Goal: Task Accomplishment & Management: Complete application form

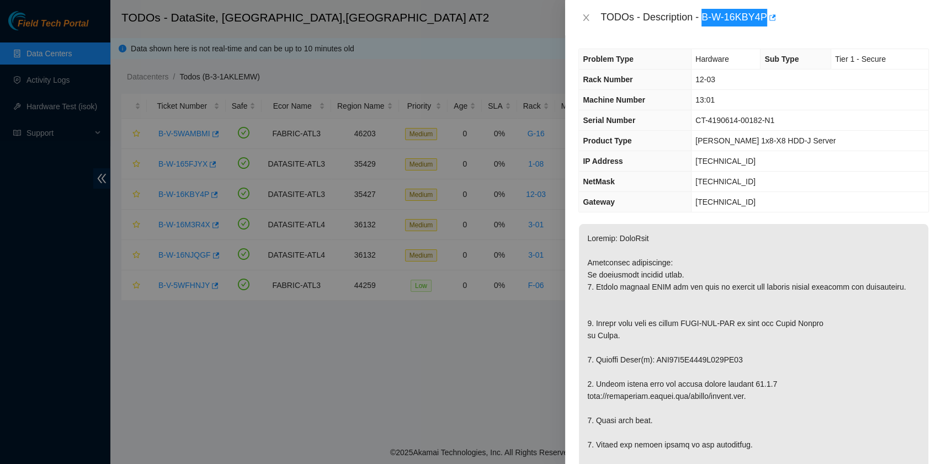
scroll to position [147, 0]
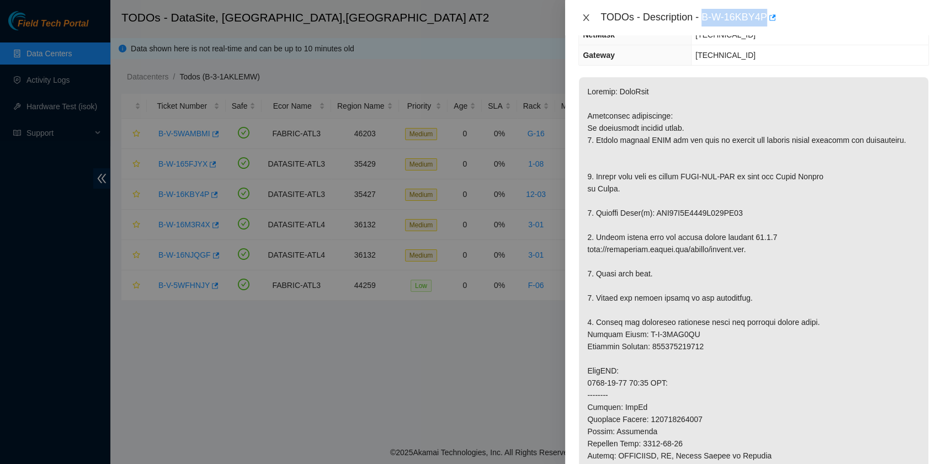
click at [589, 14] on icon "close" at bounding box center [586, 17] width 9 height 9
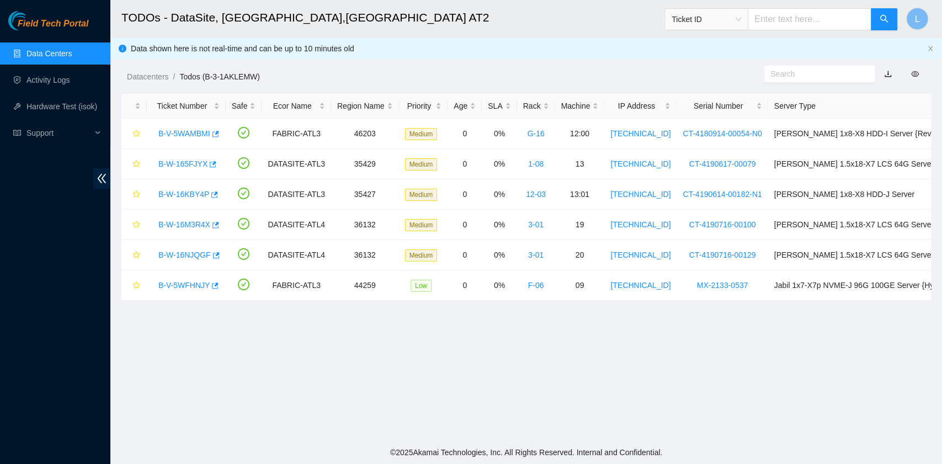
scroll to position [195, 0]
click at [527, 108] on div "Rack" at bounding box center [536, 106] width 26 height 12
click at [527, 107] on div "Rack" at bounding box center [536, 106] width 26 height 12
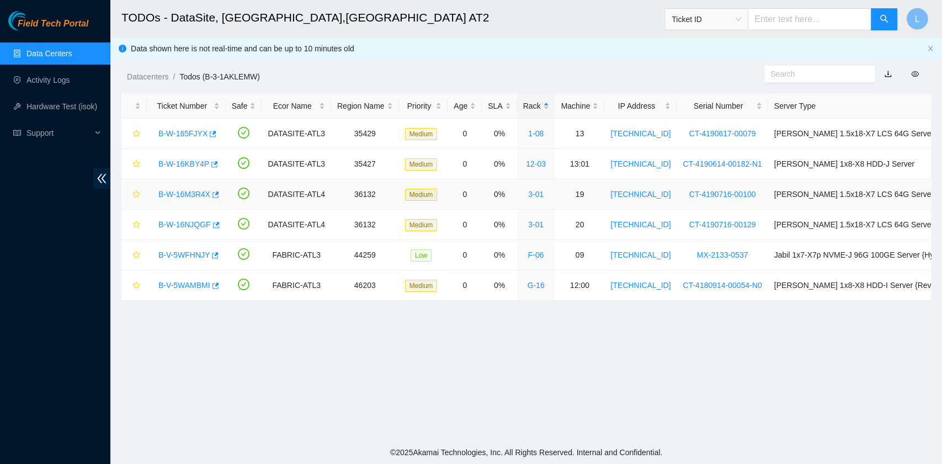
click at [189, 193] on link "B-W-16M3R4X" at bounding box center [184, 194] width 52 height 9
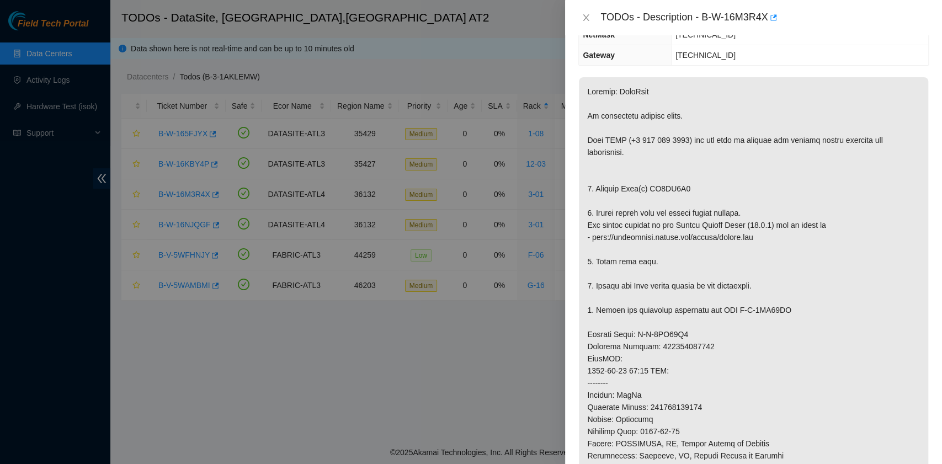
scroll to position [0, 0]
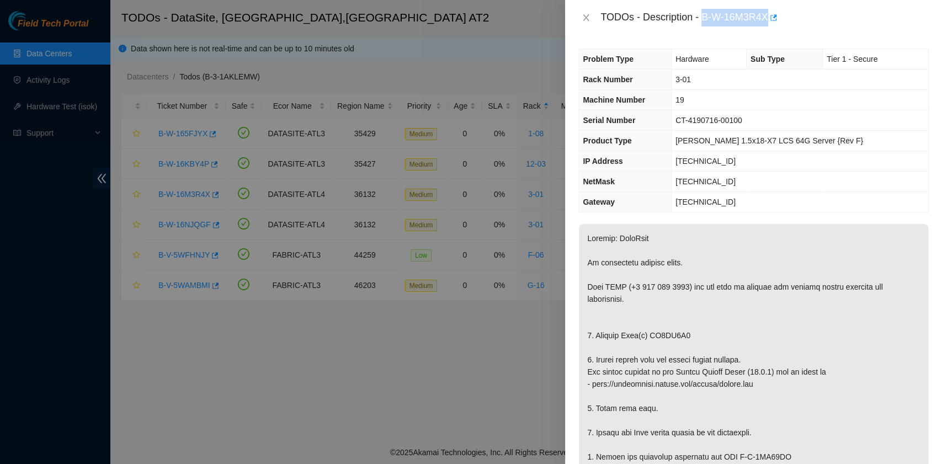
drag, startPoint x: 705, startPoint y: 18, endPoint x: 767, endPoint y: 20, distance: 62.4
click at [767, 20] on div "TODOs - Description - B-W-16M3R4X" at bounding box center [765, 18] width 329 height 18
copy div "B-W-16M3R4X"
drag, startPoint x: 595, startPoint y: 335, endPoint x: 684, endPoint y: 338, distance: 89.0
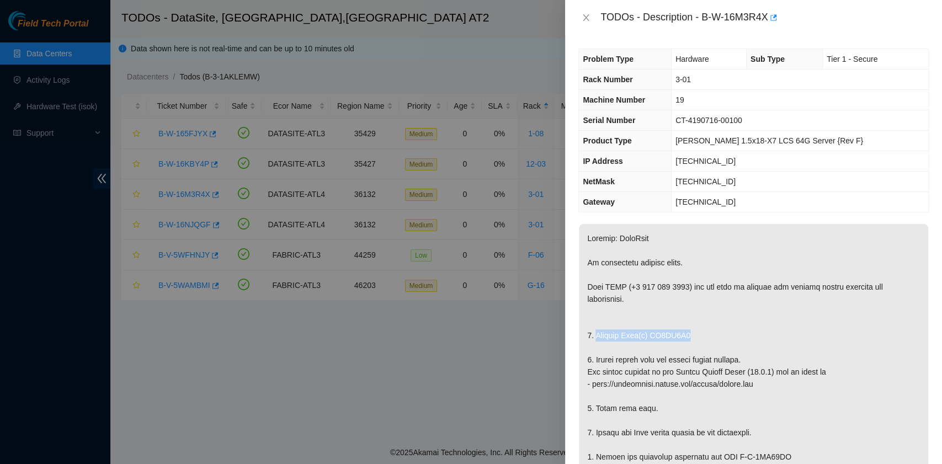
copy p "Replace Disk(s) ZC1AE4F8"
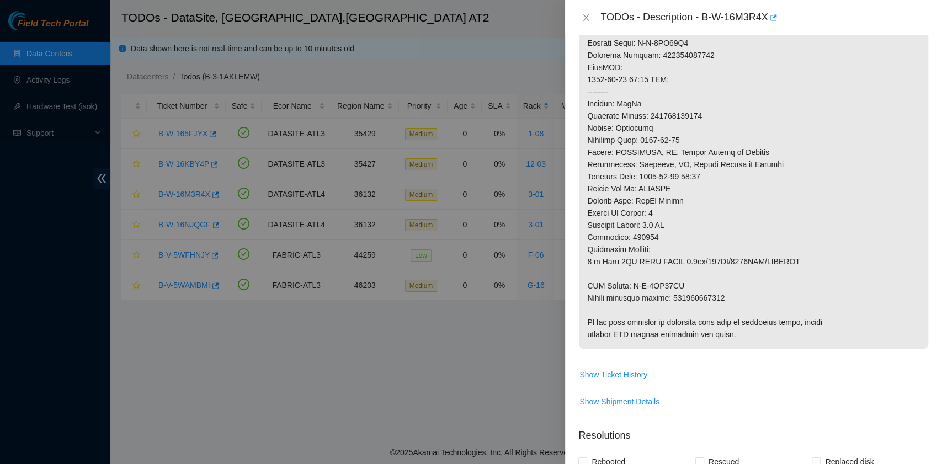
scroll to position [442, 0]
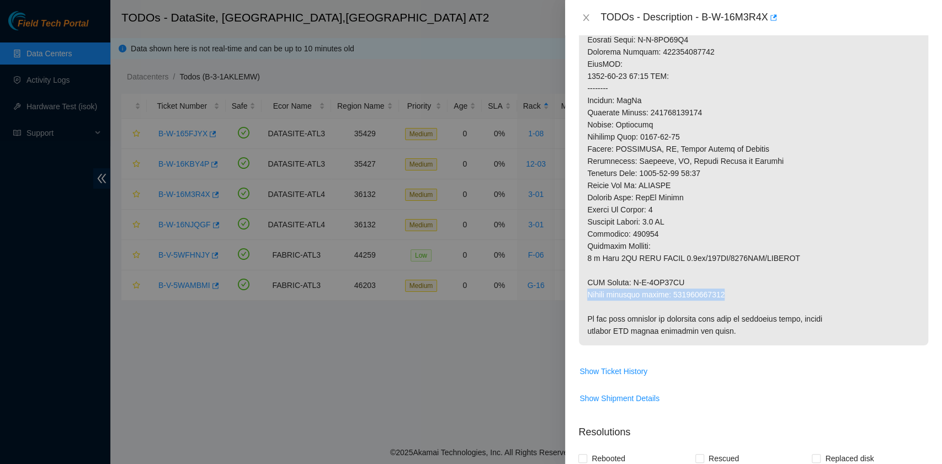
drag, startPoint x: 588, startPoint y: 292, endPoint x: 724, endPoint y: 293, distance: 136.4
click at [724, 293] on p at bounding box center [753, 63] width 349 height 563
copy p "Return tracking number: 473665218475"
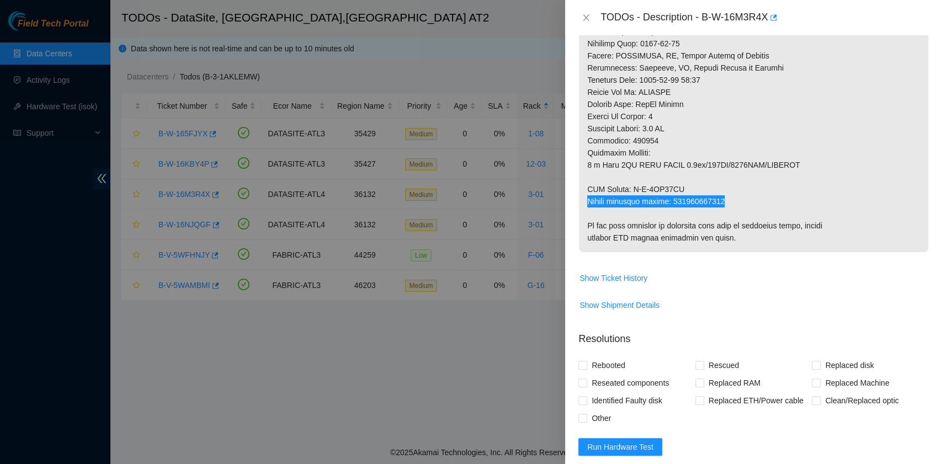
scroll to position [663, 0]
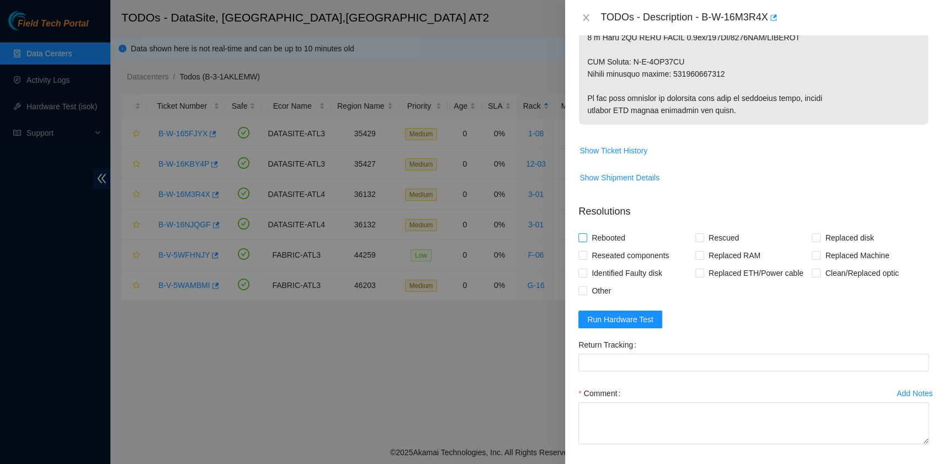
click at [611, 235] on span "Rebooted" at bounding box center [608, 238] width 43 height 18
click at [586, 235] on input "Rebooted" at bounding box center [583, 238] width 8 height 8
checkbox input "true"
click at [696, 234] on input "Rescued" at bounding box center [700, 238] width 8 height 8
checkbox input "true"
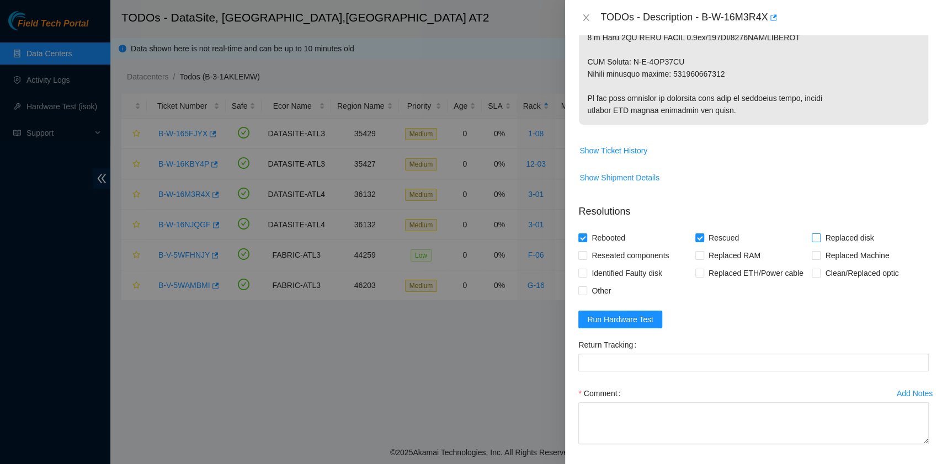
click at [812, 237] on input "Replaced disk" at bounding box center [816, 238] width 8 height 8
checkbox input "true"
click at [618, 149] on span "Show Ticket History" at bounding box center [614, 151] width 68 height 12
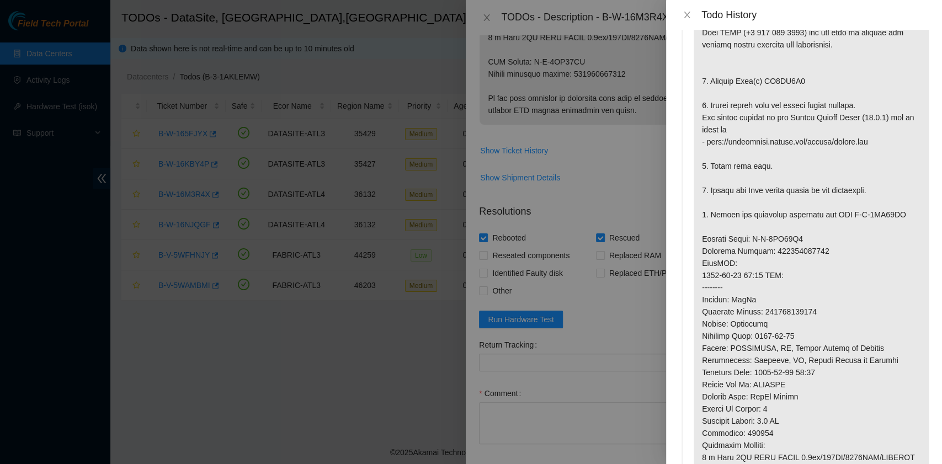
scroll to position [0, 0]
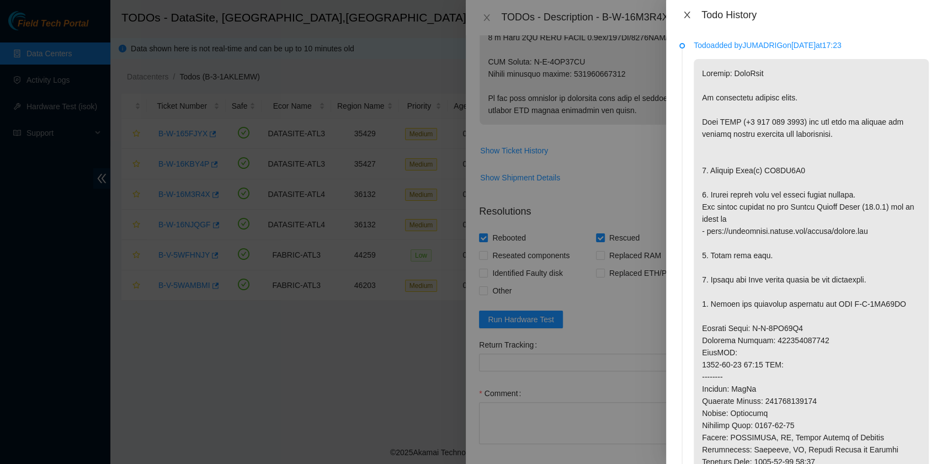
click at [687, 15] on icon "close" at bounding box center [687, 15] width 6 height 7
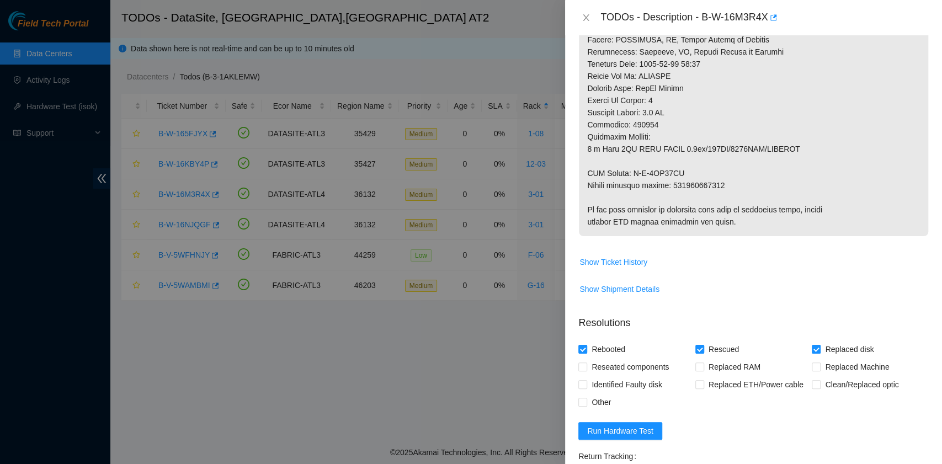
scroll to position [589, 0]
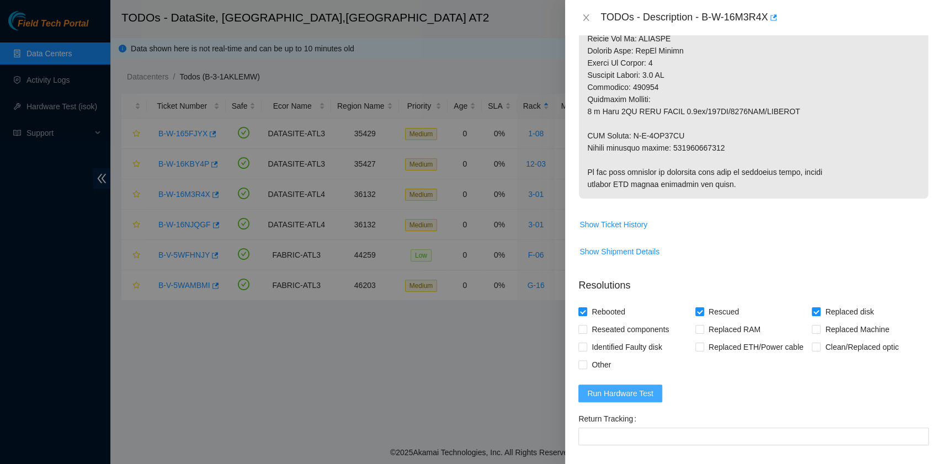
click at [639, 395] on span "Run Hardware Test" at bounding box center [620, 394] width 66 height 12
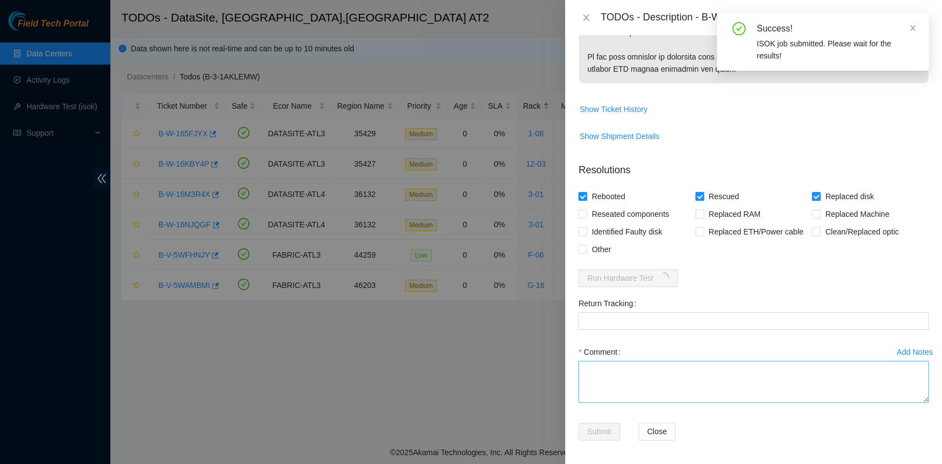
scroll to position [705, 0]
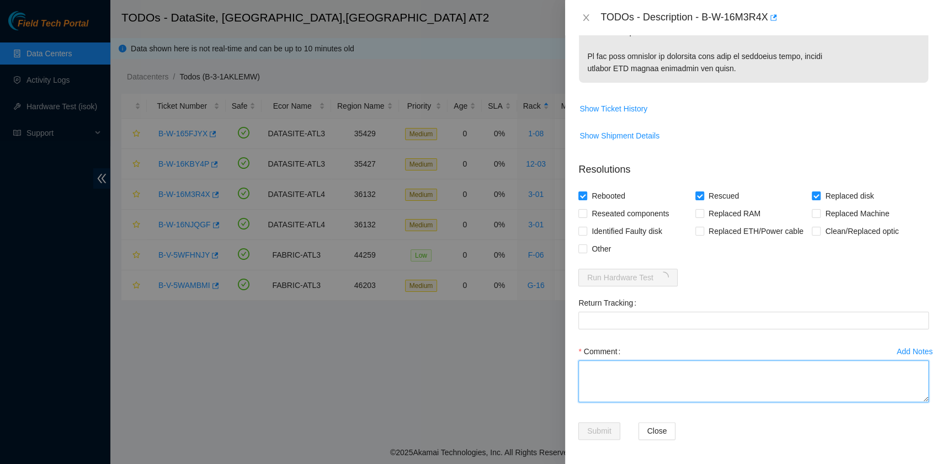
click at [652, 370] on textarea "Comment" at bounding box center [754, 382] width 351 height 42
paste textarea "B-W-16M3R4X rack# 3-01 machine# 19 Replaced disk ZC1AE4F8 with Z1Z7L23N Return …"
drag, startPoint x: 724, startPoint y: 388, endPoint x: 670, endPoint y: 383, distance: 54.8
click at [670, 383] on textarea "B-W-16M3R4X rack# 3-01 machine# 19 Replaced disk ZC1AE4F8 with Z1Z7L23N Return …" at bounding box center [754, 382] width 351 height 42
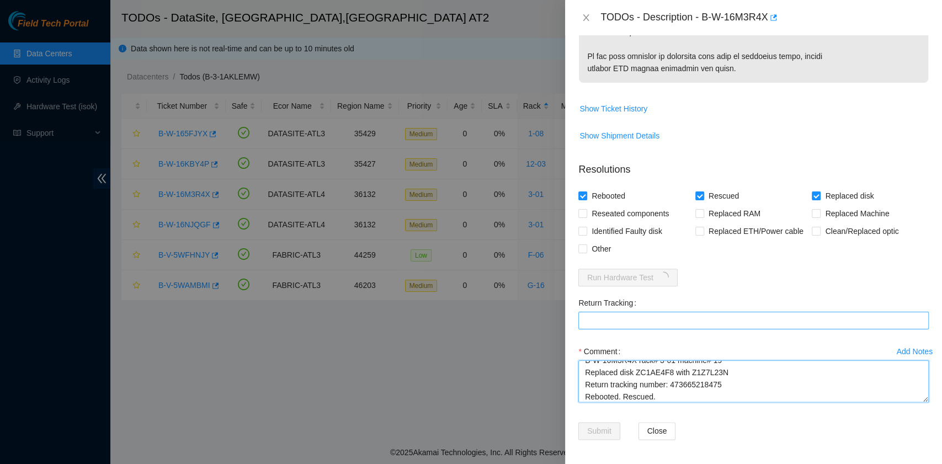
type textarea "B-W-16M3R4X rack# 3-01 machine# 19 Replaced disk ZC1AE4F8 with Z1Z7L23N Return …"
click at [646, 316] on Tracking "Return Tracking" at bounding box center [754, 321] width 351 height 18
paste Tracking "473665218475"
type Tracking "473665218475"
click at [665, 389] on textarea "B-W-16M3R4X rack# 3-01 machine# 19 Replaced disk ZC1AE4F8 with Z1Z7L23N Return …" at bounding box center [754, 382] width 351 height 42
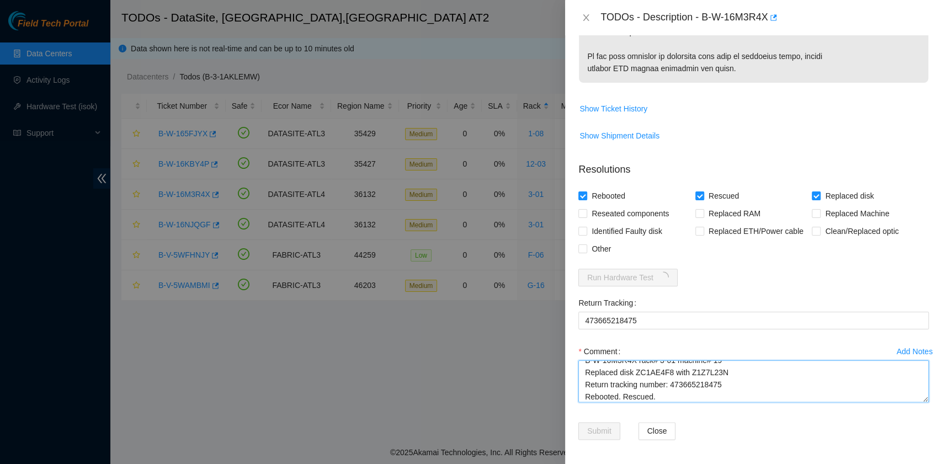
scroll to position [21, 0]
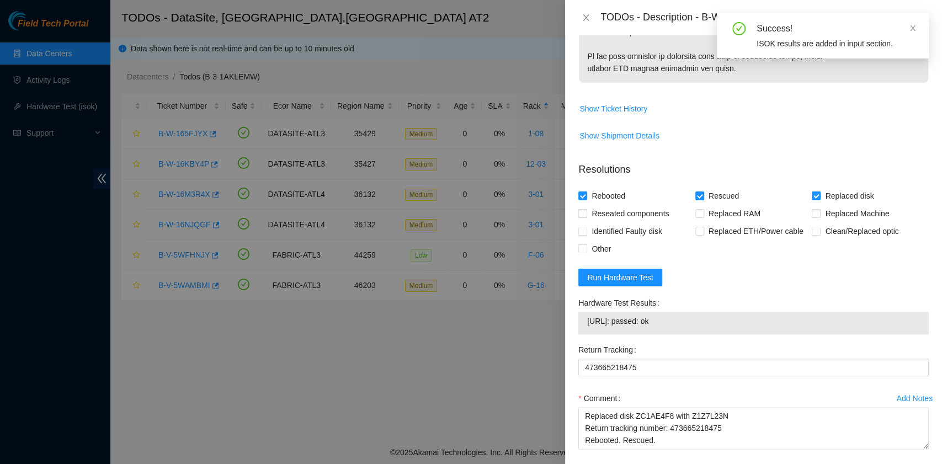
drag, startPoint x: 696, startPoint y: 324, endPoint x: 588, endPoint y: 315, distance: 108.1
click at [588, 315] on span "23.55.60.132: passed: ok" at bounding box center [753, 321] width 333 height 12
copy span "23.55.60.132: passed: ok"
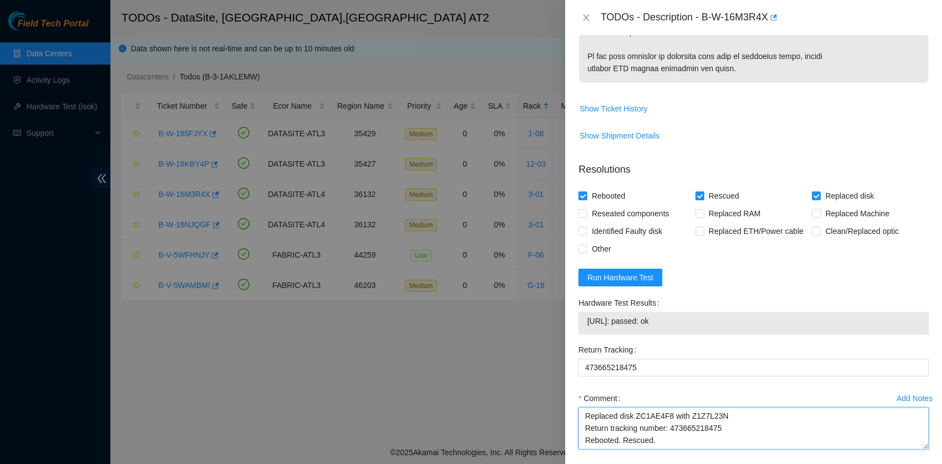
click at [611, 441] on textarea "B-W-16M3R4X rack# 3-01 machine# 19 Replaced disk ZC1AE4F8 with Z1Z7L23N Return …" at bounding box center [754, 428] width 351 height 42
paste textarea "23.55.60.132: passed: ok"
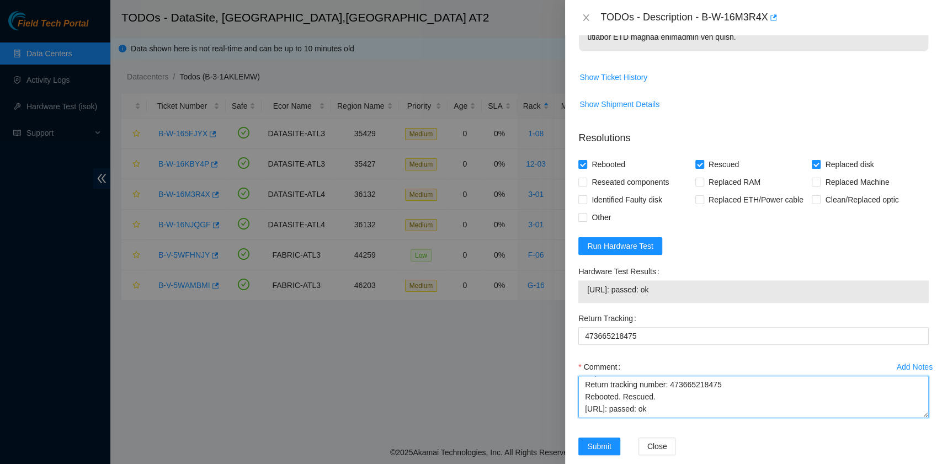
scroll to position [751, 0]
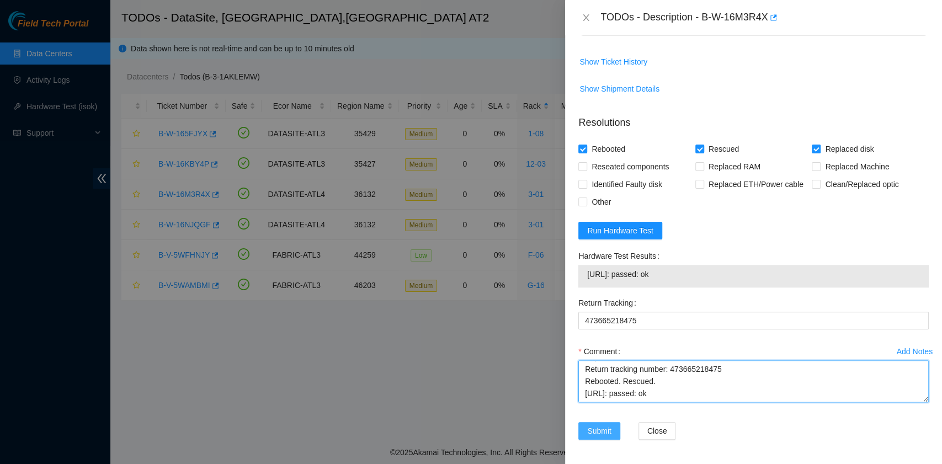
type textarea "B-W-16M3R4X rack# 3-01 machine# 19 Replaced disk ZC1AE4F8 with Z1Z7L23N Return …"
click at [599, 430] on span "Submit" at bounding box center [599, 431] width 24 height 12
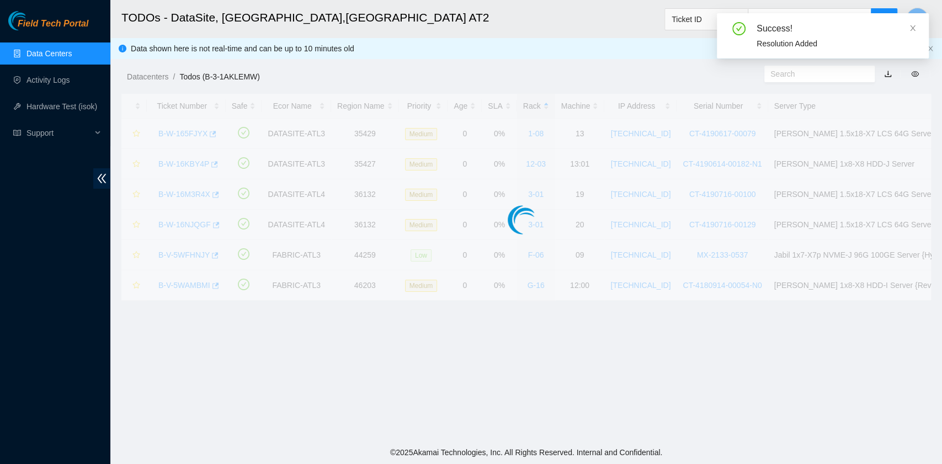
scroll to position [280, 0]
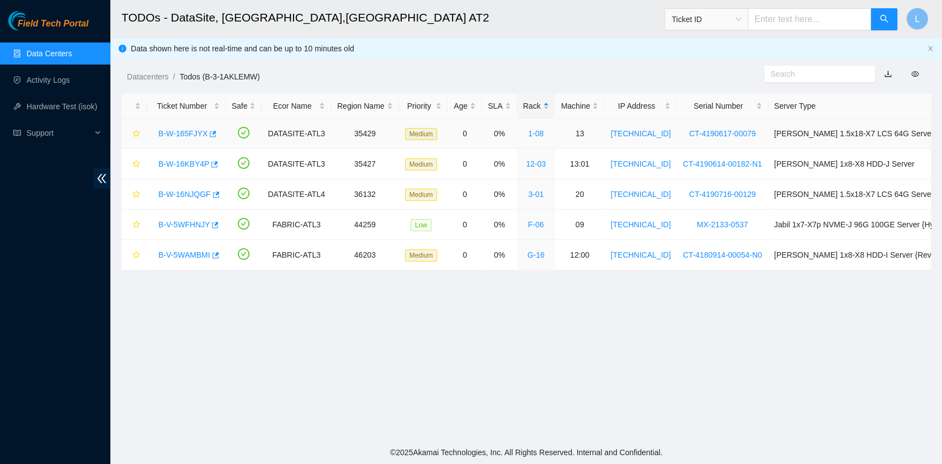
click at [182, 134] on link "B-W-165FJYX" at bounding box center [182, 133] width 49 height 9
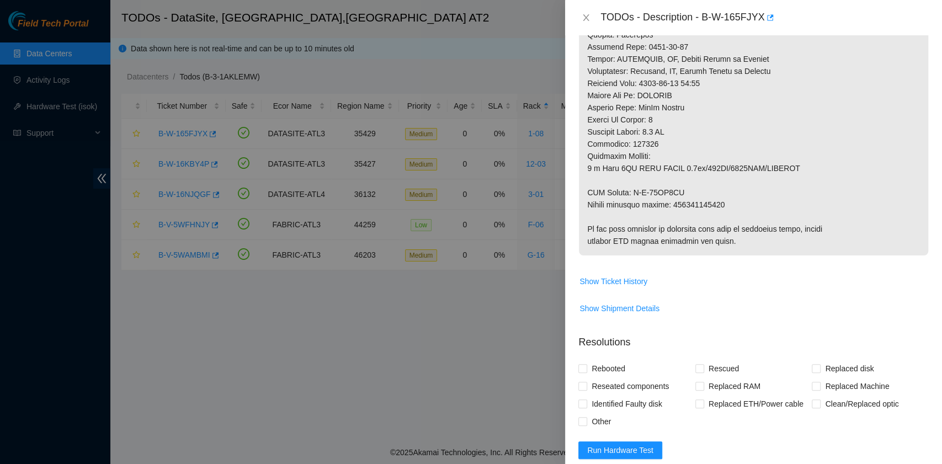
scroll to position [678, 0]
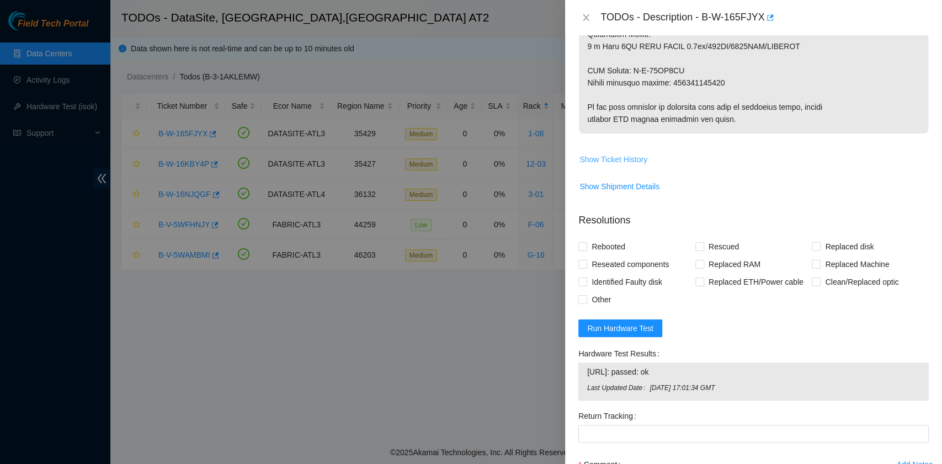
click at [626, 161] on span "Show Ticket History" at bounding box center [614, 159] width 68 height 12
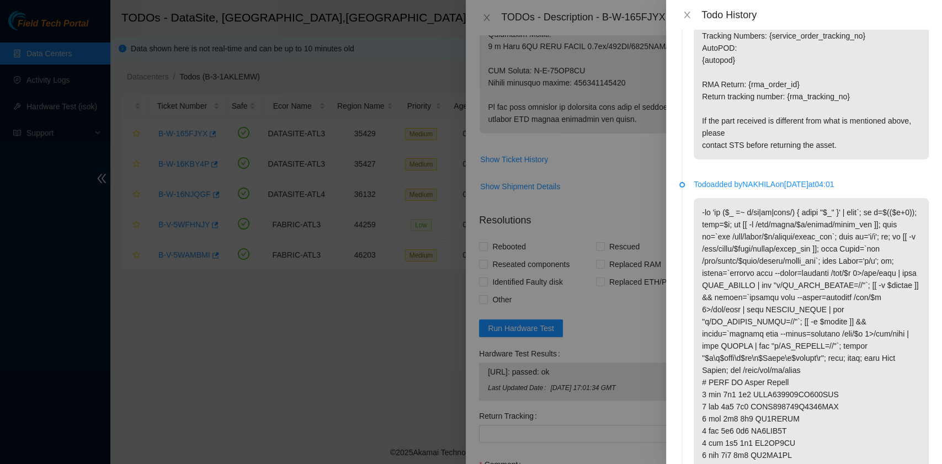
scroll to position [1325, 0]
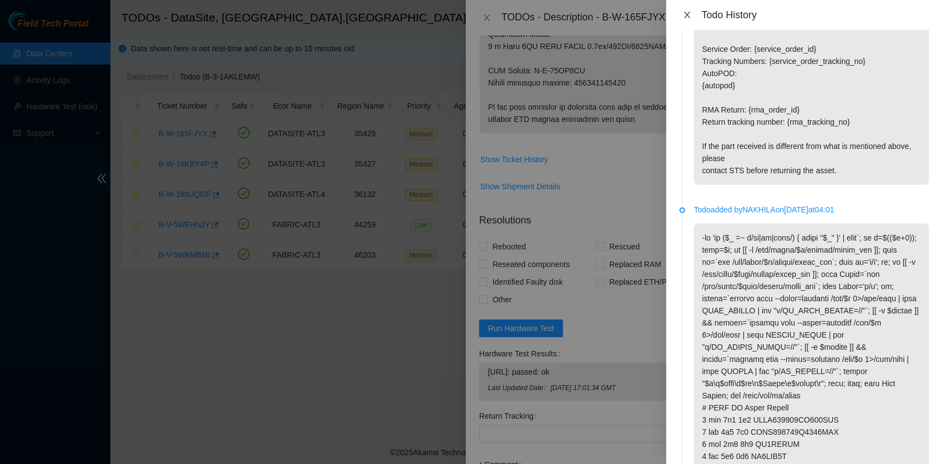
click at [689, 17] on icon "close" at bounding box center [687, 14] width 9 height 9
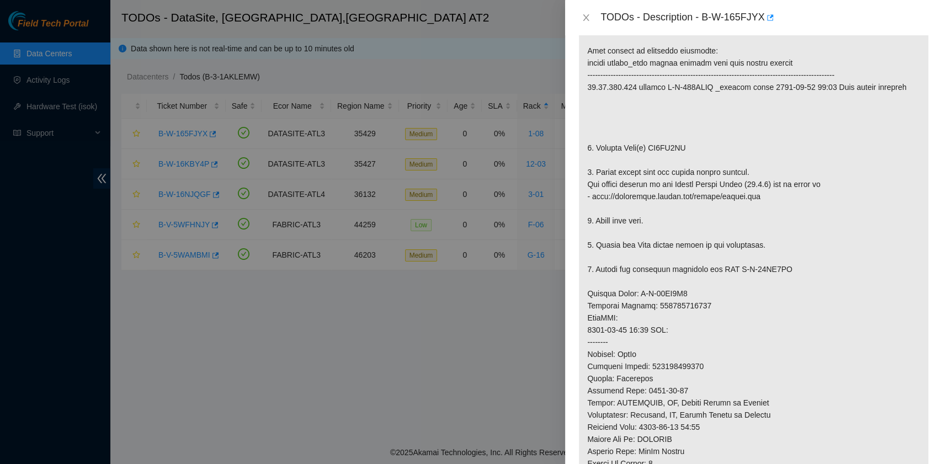
scroll to position [0, 0]
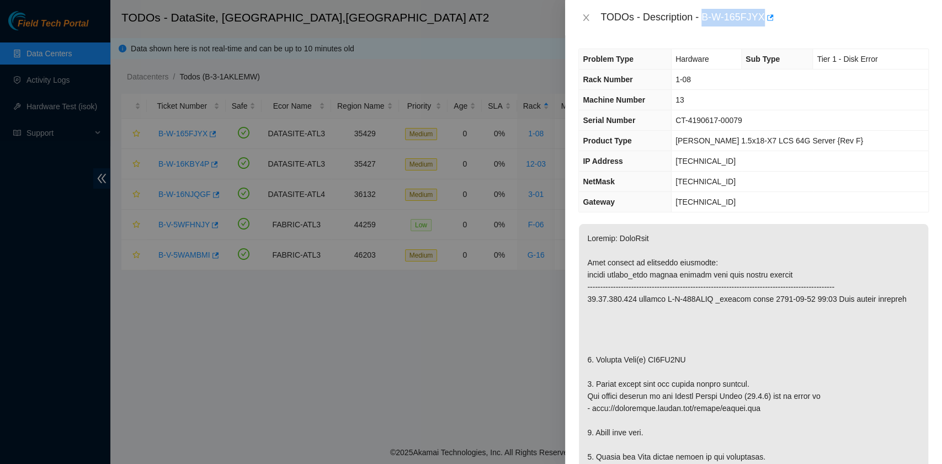
drag, startPoint x: 706, startPoint y: 20, endPoint x: 761, endPoint y: 21, distance: 55.2
click at [761, 21] on div "TODOs - Description - B-W-165FJYX" at bounding box center [765, 18] width 329 height 18
copy div "B-W-165FJYX"
drag, startPoint x: 596, startPoint y: 359, endPoint x: 686, endPoint y: 359, distance: 89.4
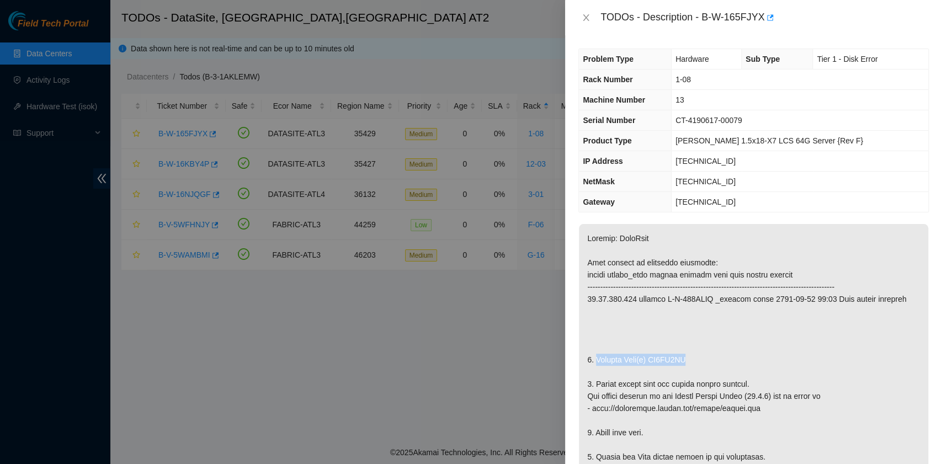
copy p "Replace Disk(s) ZC1BF0YJ"
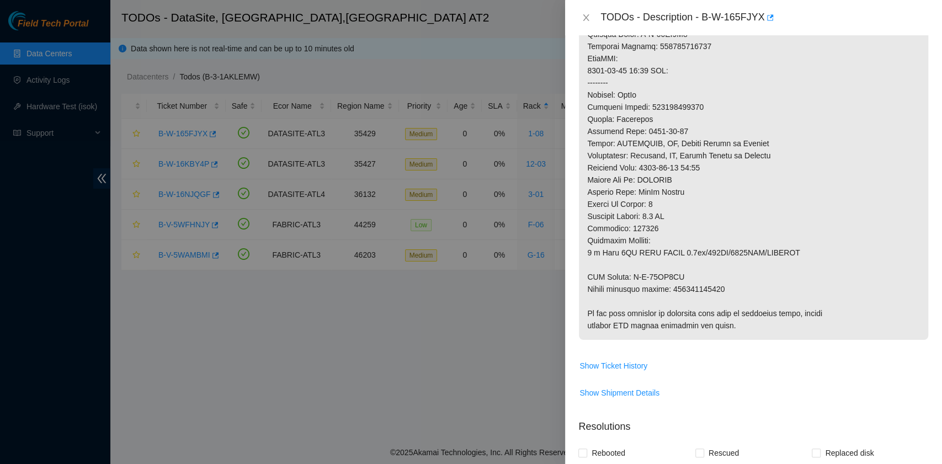
scroll to position [515, 0]
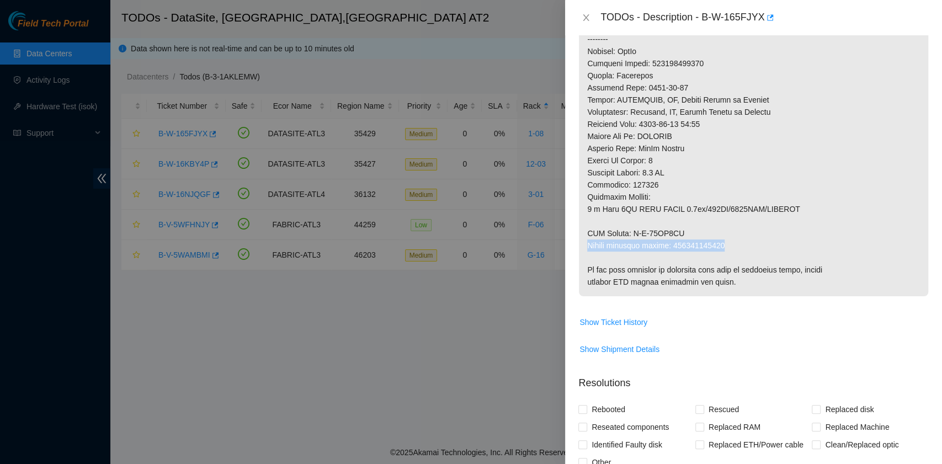
drag, startPoint x: 588, startPoint y: 246, endPoint x: 725, endPoint y: 246, distance: 136.9
click at [725, 246] on p at bounding box center [753, 2] width 349 height 587
copy p "Return tracking number: 473665217777"
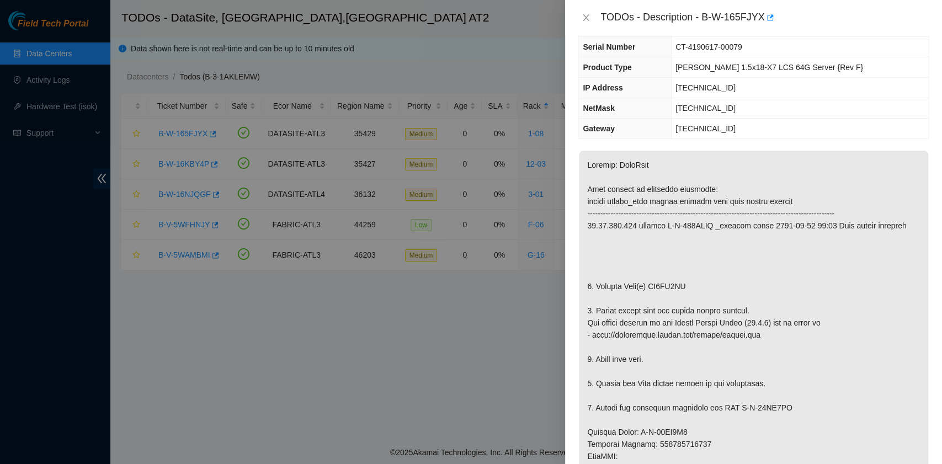
scroll to position [0, 0]
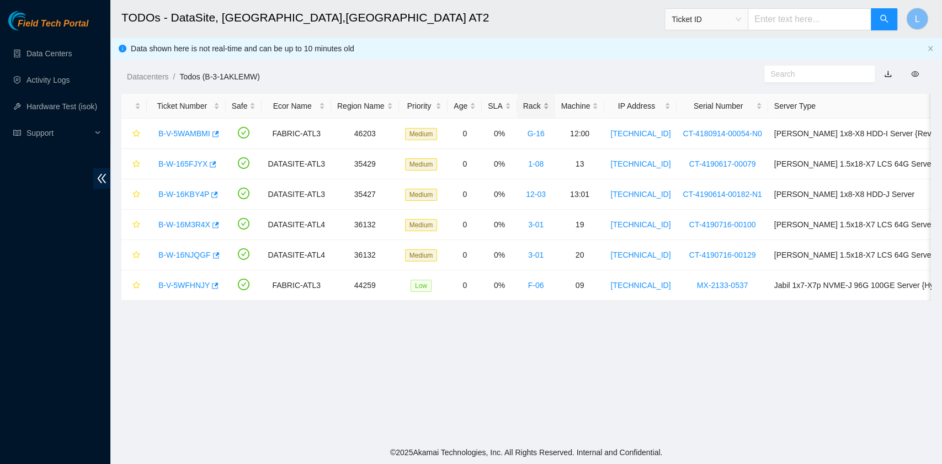
click at [524, 108] on div "Rack" at bounding box center [536, 106] width 26 height 12
click at [200, 226] on link "B-W-16NJQGF" at bounding box center [184, 224] width 52 height 9
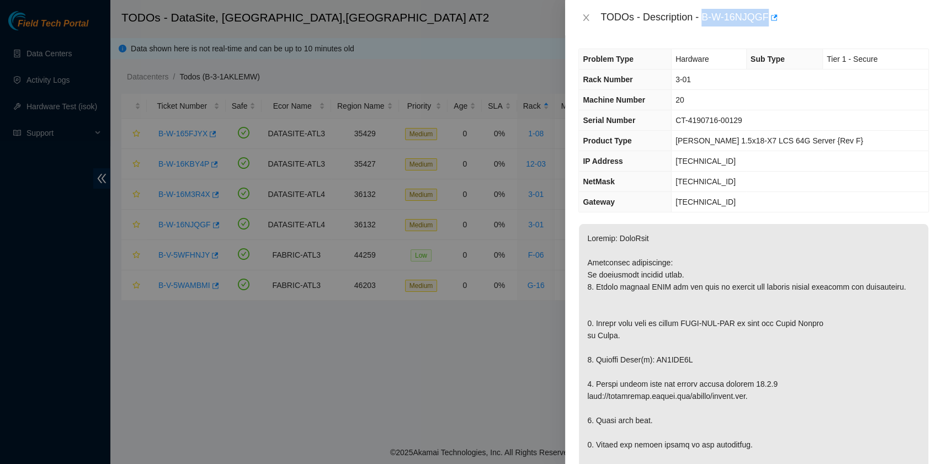
drag, startPoint x: 703, startPoint y: 19, endPoint x: 766, endPoint y: 25, distance: 63.3
click at [766, 25] on div "TODOs - Description - B-W-16NJQGF" at bounding box center [765, 18] width 329 height 18
copy div "B-W-16NJQGF"
drag, startPoint x: 655, startPoint y: 369, endPoint x: 687, endPoint y: 373, distance: 32.3
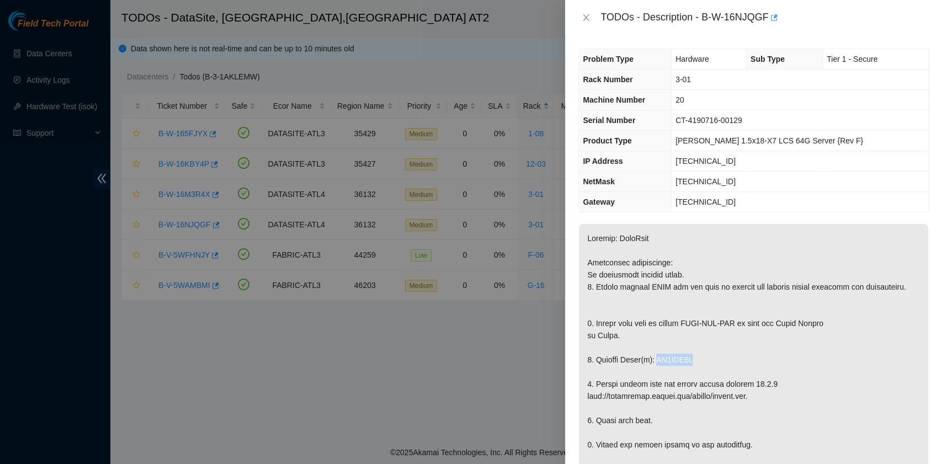
copy p "ZC1AFA2P"
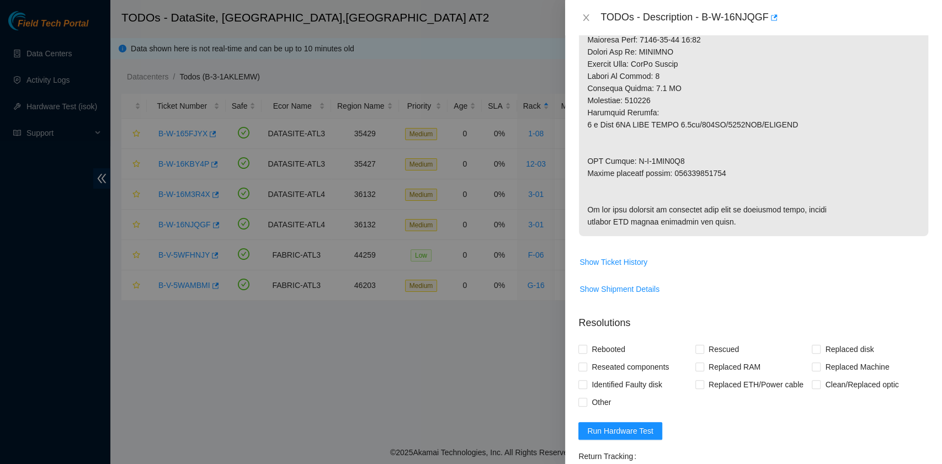
scroll to position [589, 0]
drag, startPoint x: 587, startPoint y: 182, endPoint x: 723, endPoint y: 188, distance: 136.5
copy p "Return tracking number: 473665218339"
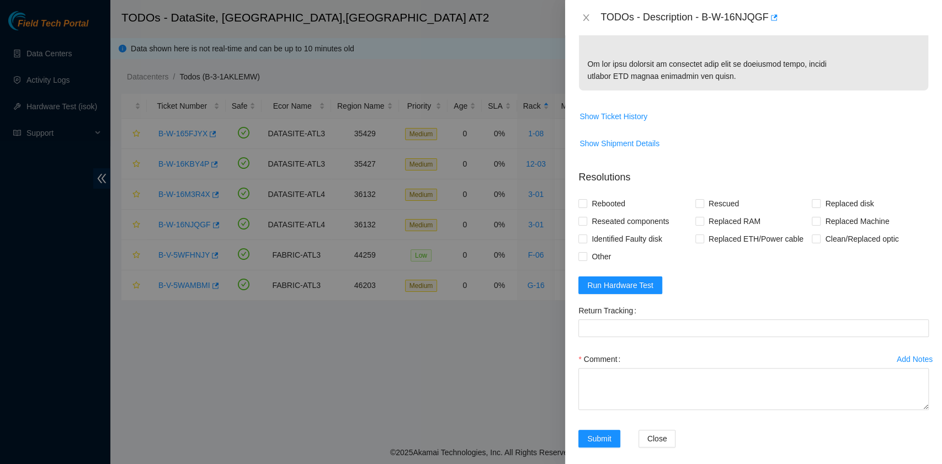
scroll to position [736, 0]
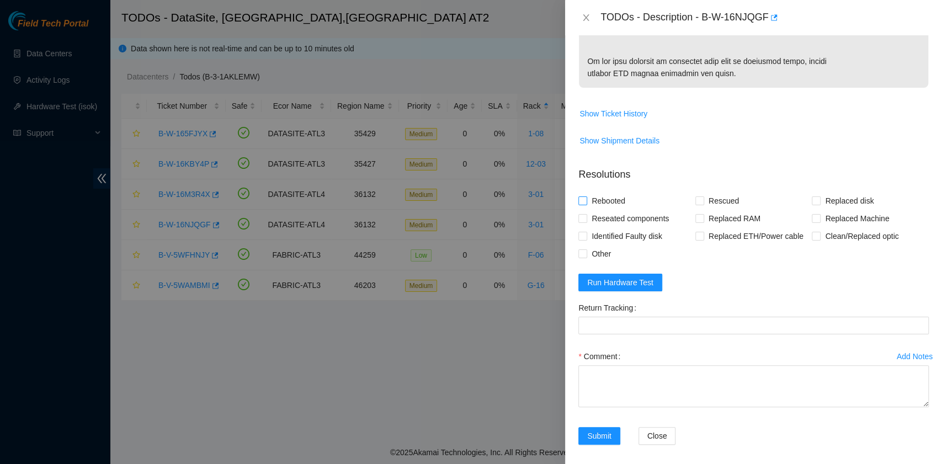
click at [606, 210] on span "Rebooted" at bounding box center [608, 201] width 43 height 18
click at [586, 204] on input "Rebooted" at bounding box center [583, 201] width 8 height 8
checkbox input "true"
click at [691, 210] on div "Rebooted" at bounding box center [637, 201] width 117 height 18
click at [697, 204] on input "Rescued" at bounding box center [700, 201] width 8 height 8
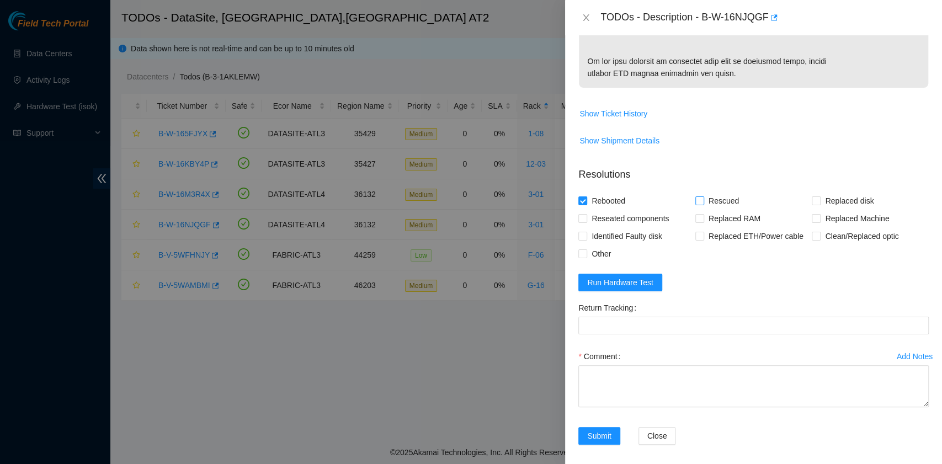
checkbox input "true"
click at [813, 210] on label "Replaced disk" at bounding box center [845, 201] width 66 height 18
click at [813, 204] on input "Replaced disk" at bounding box center [816, 201] width 8 height 8
checkbox input "true"
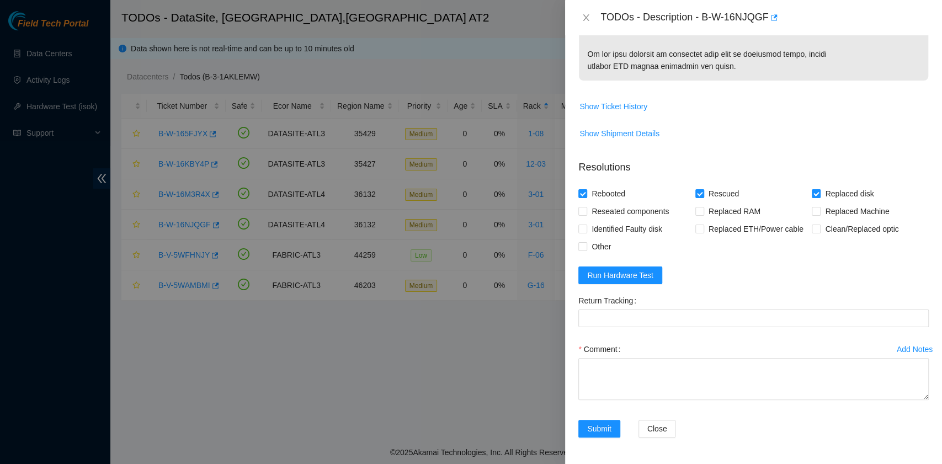
scroll to position [802, 0]
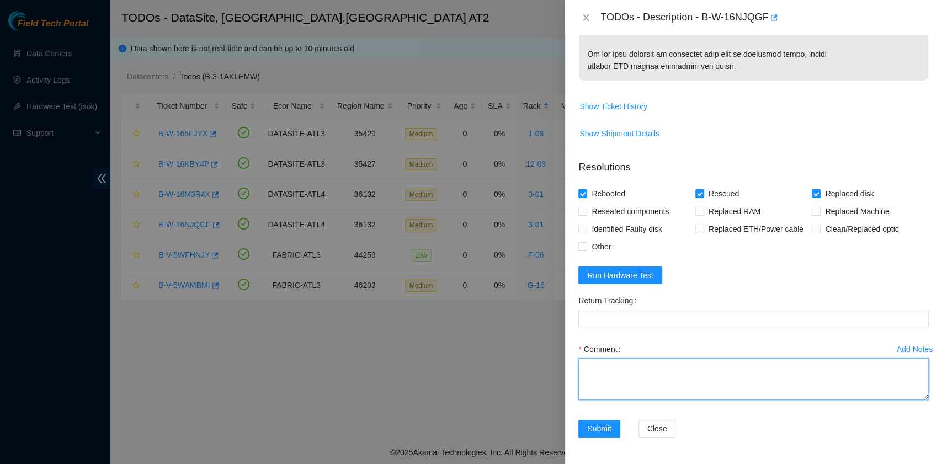
click at [643, 387] on textarea "Comment" at bounding box center [754, 379] width 351 height 42
paste textarea "B-W-16NJQGF rack# 3-01 machine# 20 Replace disk ZC1AFA2P with Z1Z8BV13 Return t…"
drag, startPoint x: 725, startPoint y: 383, endPoint x: 671, endPoint y: 384, distance: 53.6
click at [671, 384] on textarea "B-W-16NJQGF rack# 3-01 machine# 20 Replace disk ZC1AFA2P with Z1Z8BV13 Return t…" at bounding box center [754, 379] width 351 height 42
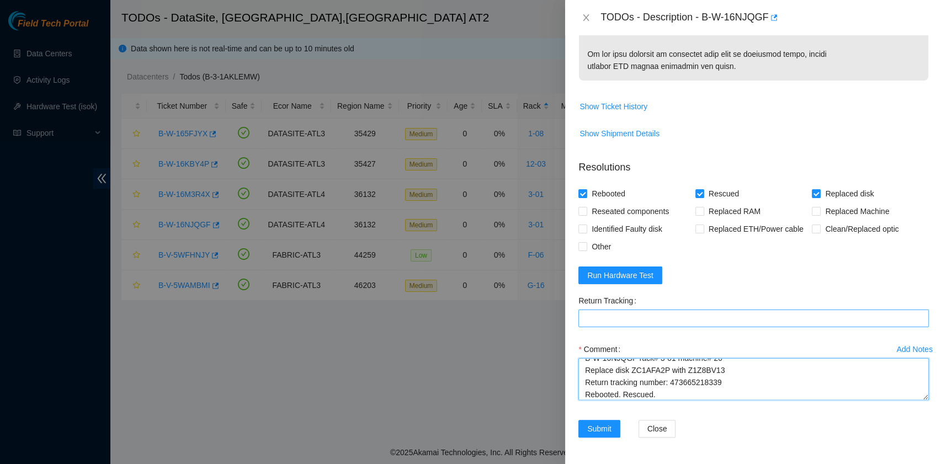
type textarea "B-W-16NJQGF rack# 3-01 machine# 20 Replace disk ZC1AFA2P with Z1Z8BV13 Return t…"
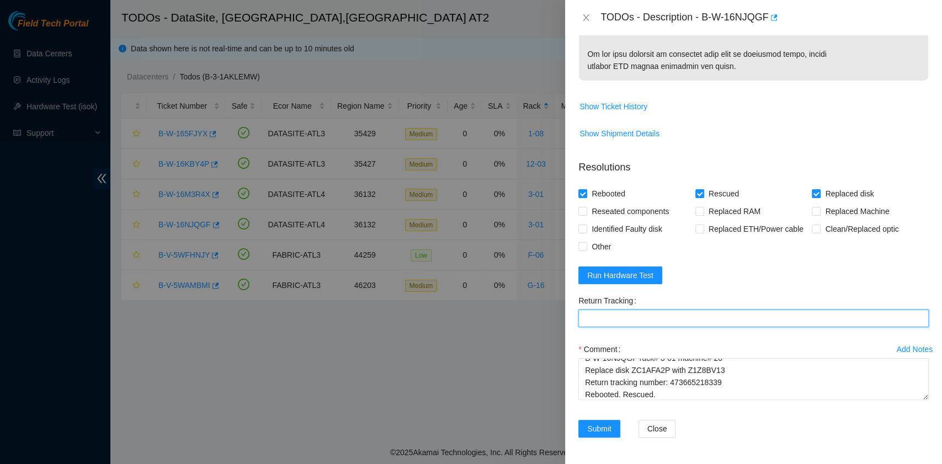
click at [631, 320] on Tracking "Return Tracking" at bounding box center [754, 319] width 351 height 18
paste Tracking "473665218339"
type Tracking "473665218339"
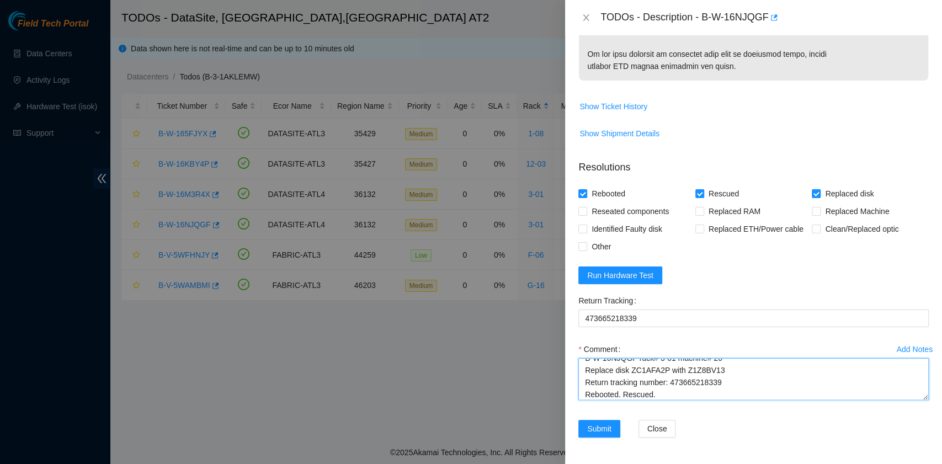
click at [663, 396] on textarea "B-W-16NJQGF rack# 3-01 machine# 20 Replace disk ZC1AFA2P with Z1Z8BV13 Return t…" at bounding box center [754, 379] width 351 height 42
click at [737, 398] on textarea "B-W-16NJQGF rack# 3-01 machine# 20 Replace disk ZC1AFA2P with Z1Z8BV13 Return t…" at bounding box center [754, 379] width 351 height 42
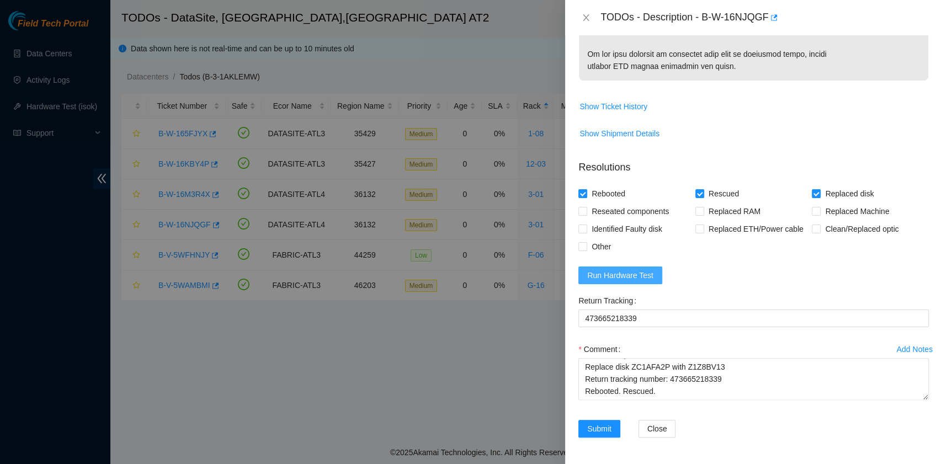
click at [634, 278] on span "Run Hardware Test" at bounding box center [620, 275] width 66 height 12
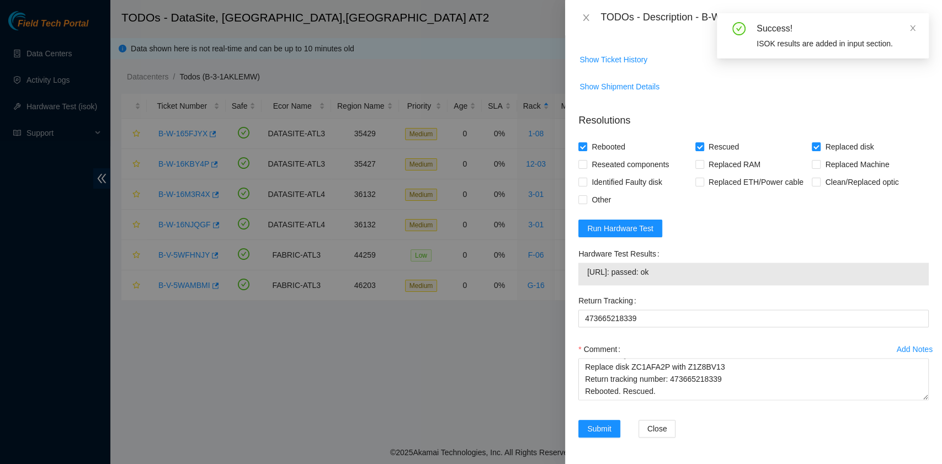
drag, startPoint x: 680, startPoint y: 323, endPoint x: 588, endPoint y: 320, distance: 92.3
click at [588, 278] on span "23.55.60.133: passed: ok" at bounding box center [753, 272] width 333 height 12
copy span "23.55.60.133: passed: ok"
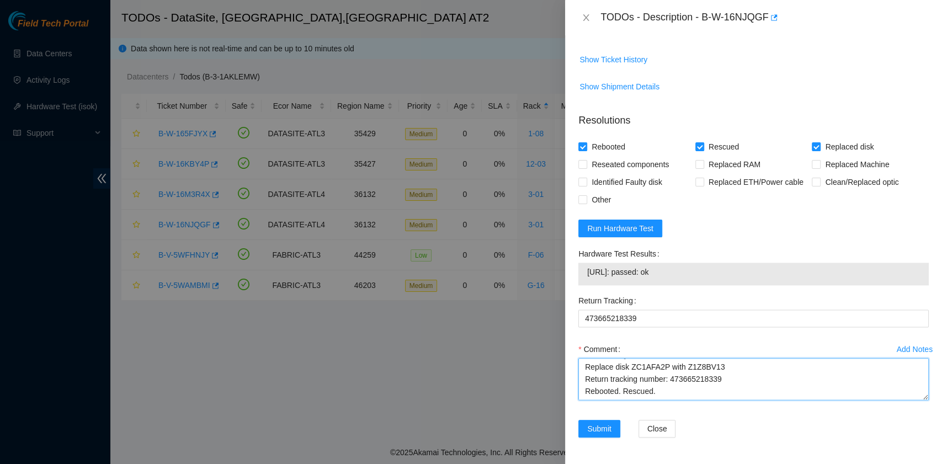
click at [595, 400] on textarea "B-W-16NJQGF rack# 3-01 machine# 20 Replace disk ZC1AFA2P with Z1Z8BV13 Return t…" at bounding box center [754, 379] width 351 height 42
paste textarea "23.55.60.133: passed: ok"
type textarea "B-W-16NJQGF rack# 3-01 machine# 20 Replace disk ZC1AFA2P with Z1Z8BV13 Return t…"
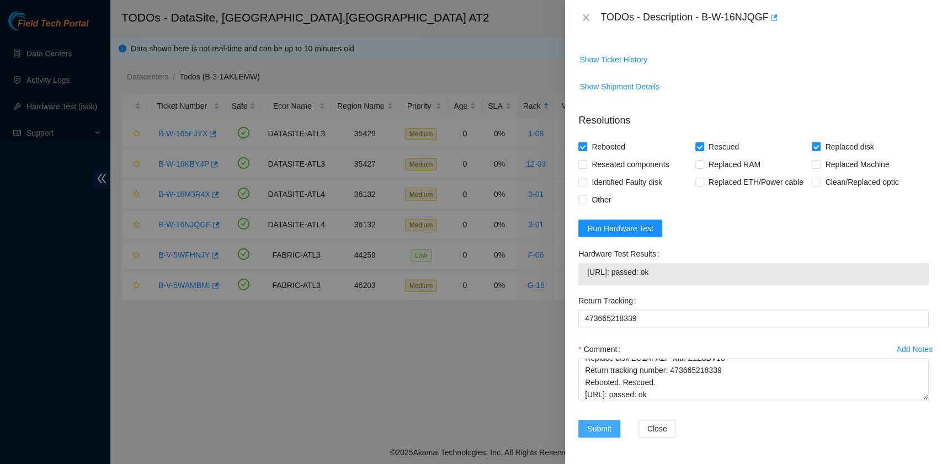
click at [599, 431] on span "Submit" at bounding box center [599, 429] width 24 height 12
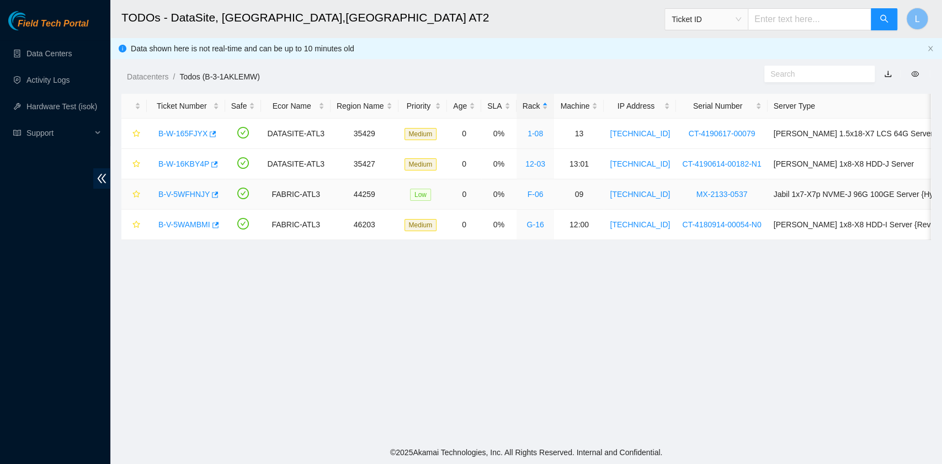
scroll to position [280, 0]
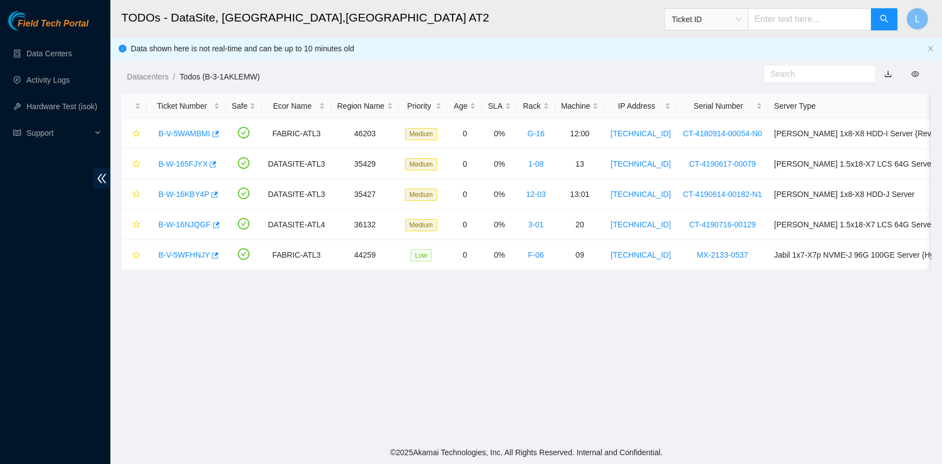
click at [741, 23] on span "Ticket ID" at bounding box center [707, 19] width 70 height 17
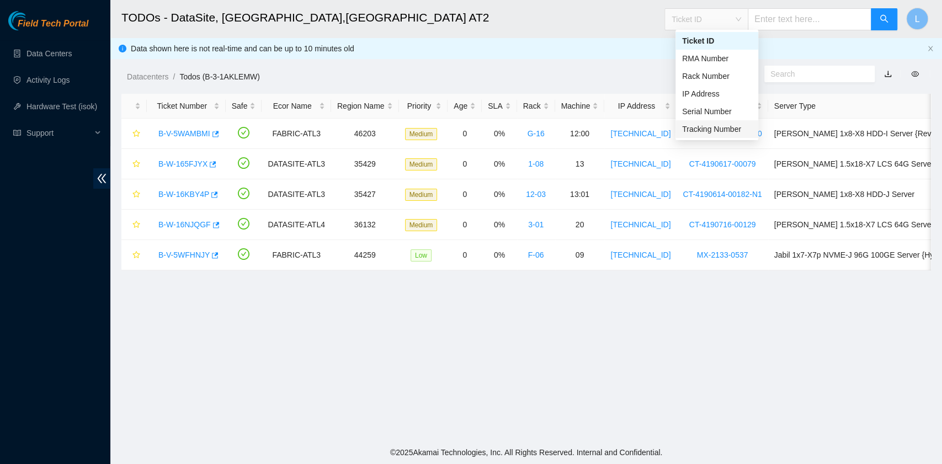
click at [728, 129] on div "Tracking Number" at bounding box center [717, 129] width 70 height 12
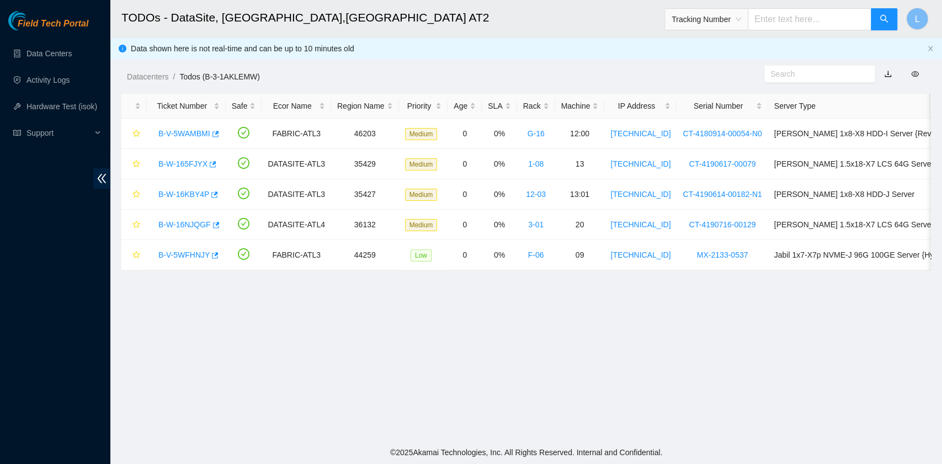
click at [798, 23] on input "text" at bounding box center [810, 19] width 124 height 22
type input "473665217766"
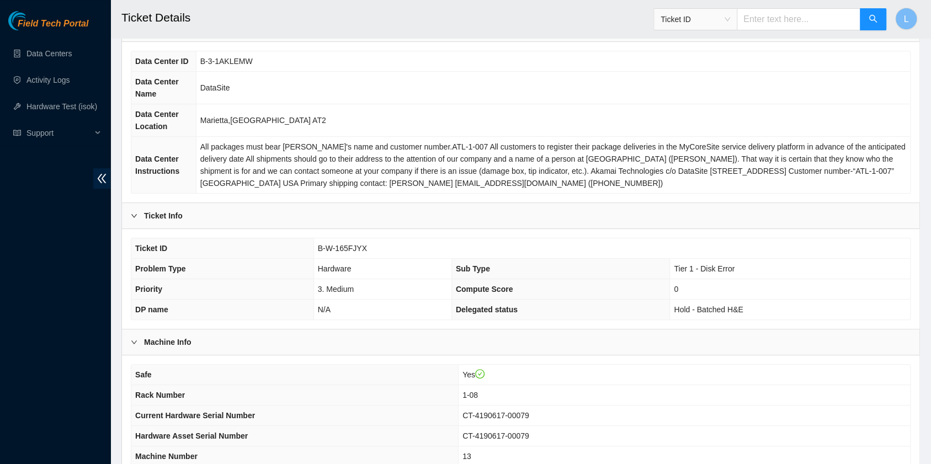
scroll to position [221, 0]
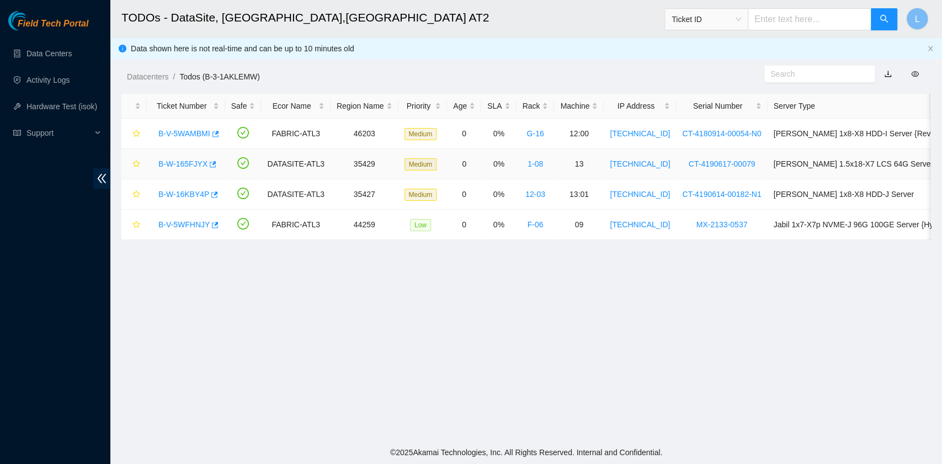
click at [184, 166] on link "B-W-165FJYX" at bounding box center [182, 164] width 49 height 9
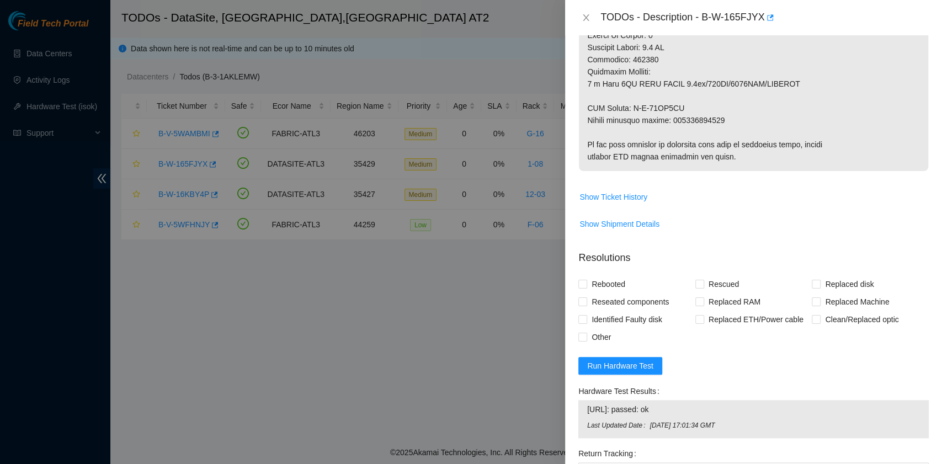
scroll to position [663, 0]
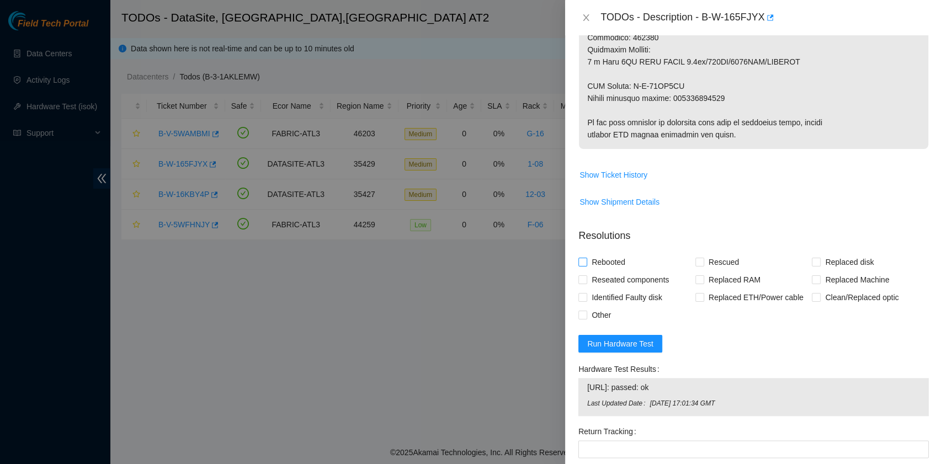
click at [611, 266] on span "Rebooted" at bounding box center [608, 262] width 43 height 18
click at [586, 266] on input "Rebooted" at bounding box center [583, 262] width 8 height 8
checkbox input "true"
click at [690, 264] on div "Rebooted" at bounding box center [637, 262] width 117 height 18
click at [699, 265] on span at bounding box center [700, 262] width 9 height 9
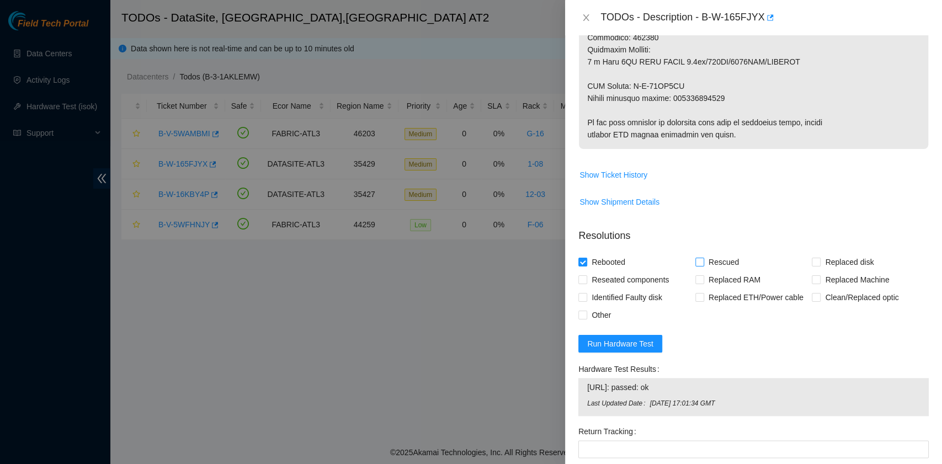
click at [699, 265] on input "Rescued" at bounding box center [700, 262] width 8 height 8
checkbox input "true"
click at [821, 263] on span "Replaced disk" at bounding box center [849, 262] width 57 height 18
click at [816, 263] on input "Replaced disk" at bounding box center [816, 262] width 8 height 8
checkbox input "true"
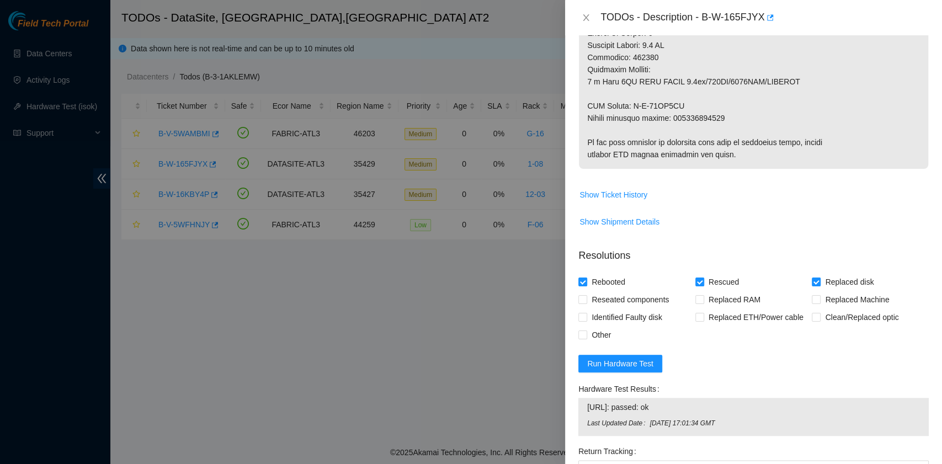
scroll to position [791, 0]
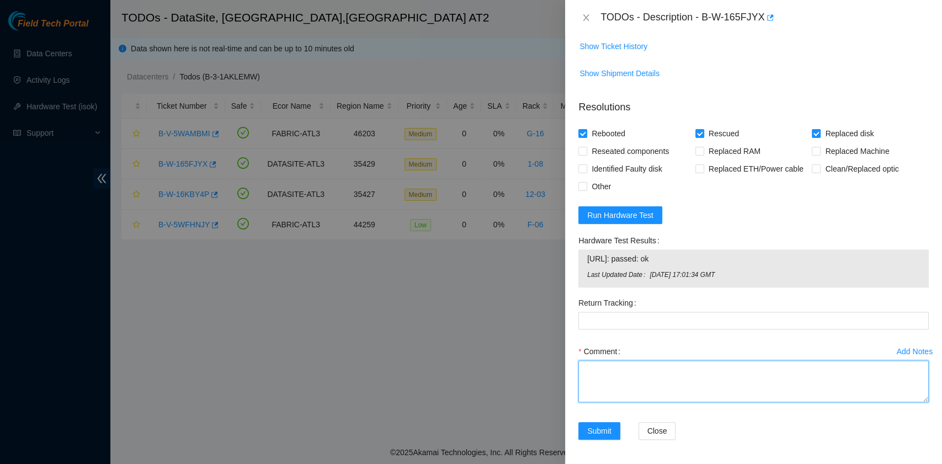
click at [625, 376] on textarea "Comment" at bounding box center [754, 382] width 351 height 42
paste textarea "B-W-165FJYX rack# 1-08 machine# 13 Replace Disk(s) ZC1BF0YJ with Z1Z8Q2H Return…"
drag, startPoint x: 722, startPoint y: 374, endPoint x: 671, endPoint y: 373, distance: 50.8
click at [671, 373] on textarea "B-W-165FJYX rack# 1-08 machine# 13 Replace Disk(s) ZC1BF0YJ with Z1Z8Q2H Return…" at bounding box center [754, 382] width 351 height 42
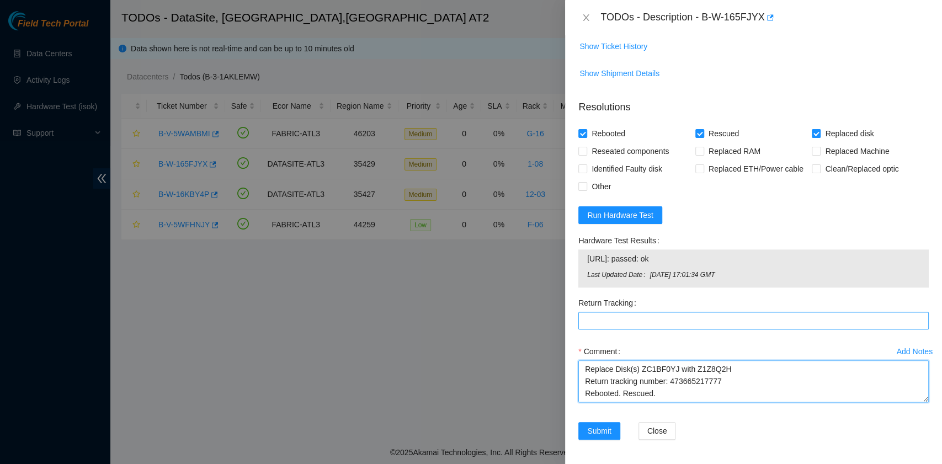
type textarea "B-W-165FJYX rack# 1-08 machine# 13 Replace Disk(s) ZC1BF0YJ with Z1Z8Q2H Return…"
click at [655, 321] on Tracking "Return Tracking" at bounding box center [754, 321] width 351 height 18
paste Tracking "473665217777"
type Tracking "473665217777"
click at [612, 215] on span "Run Hardware Test" at bounding box center [620, 215] width 66 height 12
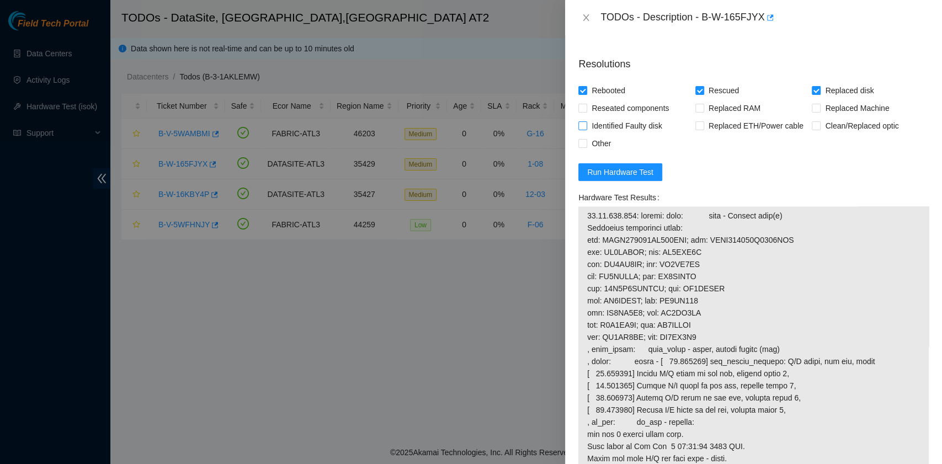
scroll to position [687, 0]
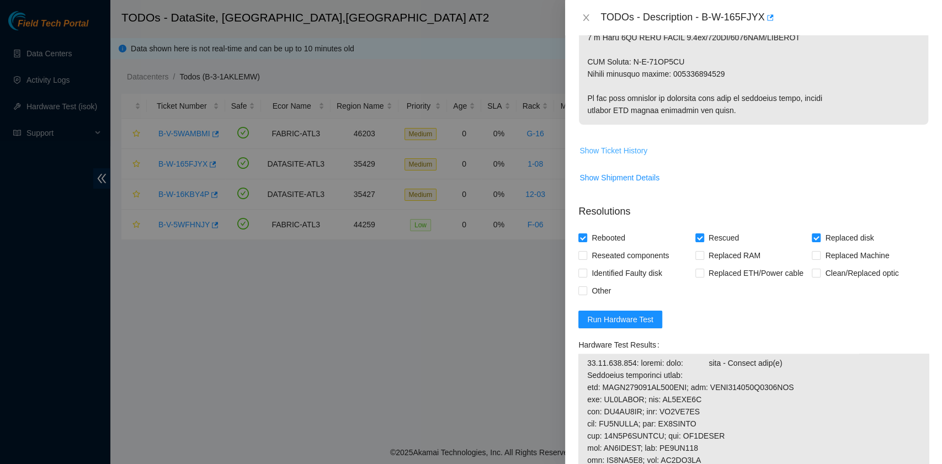
click at [628, 152] on span "Show Ticket History" at bounding box center [614, 151] width 68 height 12
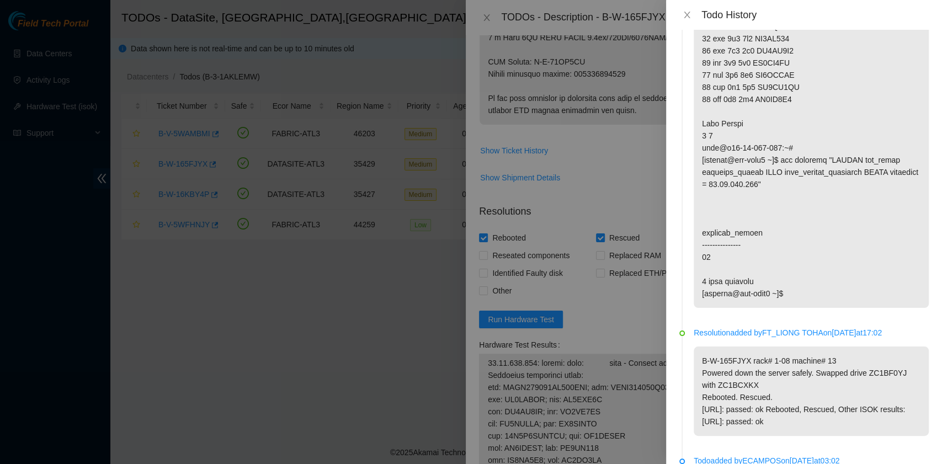
scroll to position [1914, 0]
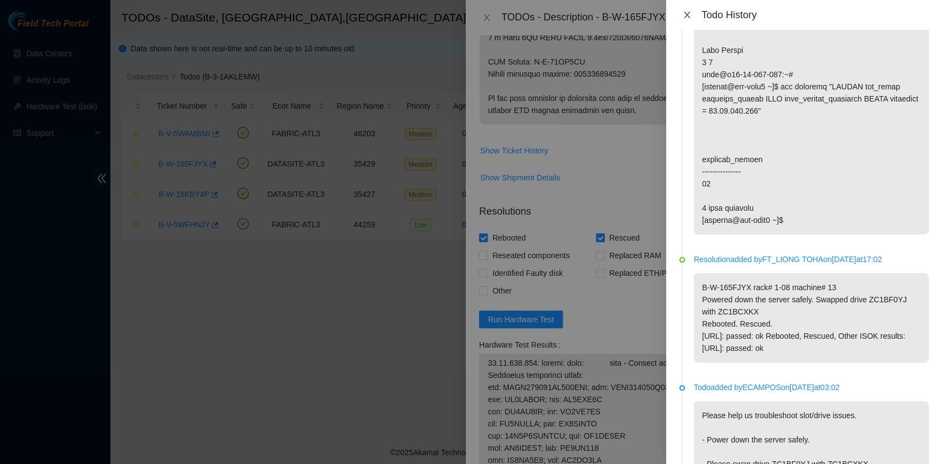
click at [691, 15] on icon "close" at bounding box center [687, 14] width 9 height 9
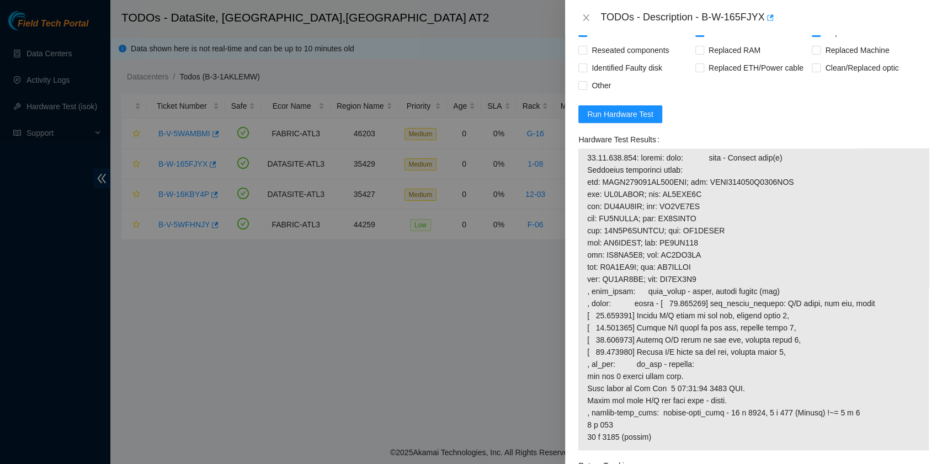
scroll to position [834, 0]
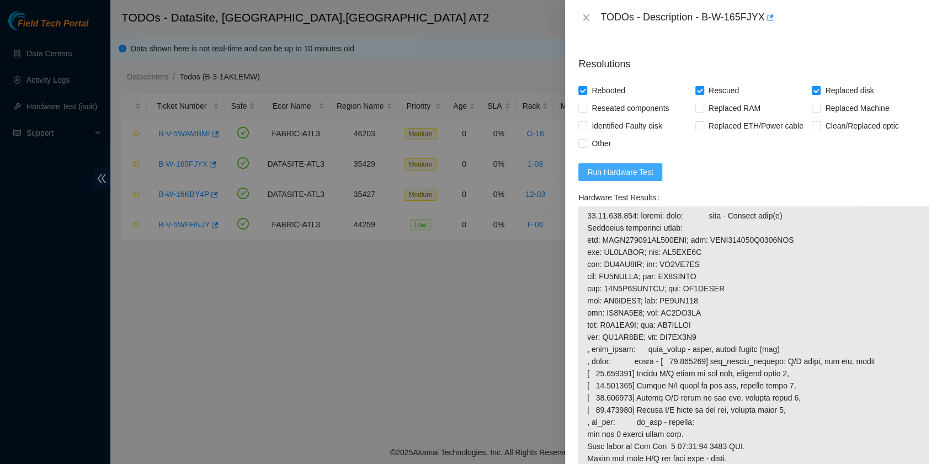
click at [637, 172] on span "Run Hardware Test" at bounding box center [620, 172] width 66 height 12
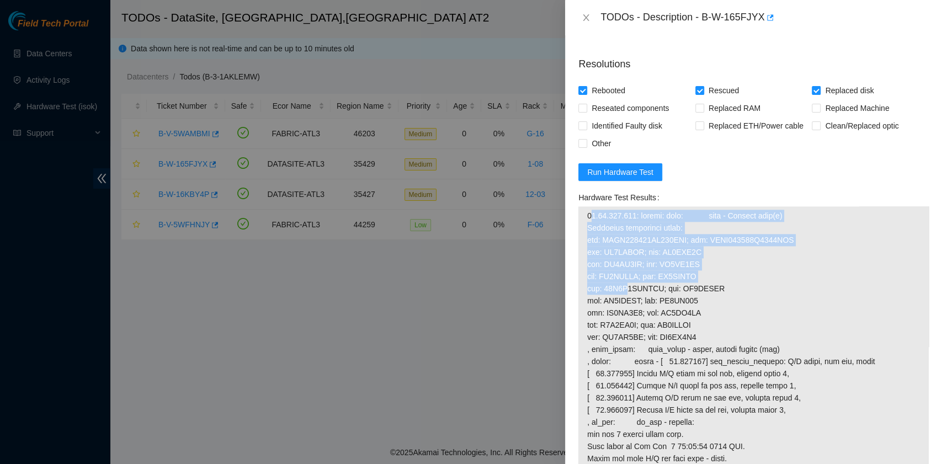
drag, startPoint x: 590, startPoint y: 214, endPoint x: 624, endPoint y: 290, distance: 83.5
click at [624, 290] on span at bounding box center [753, 356] width 333 height 292
click at [616, 268] on span at bounding box center [753, 356] width 333 height 292
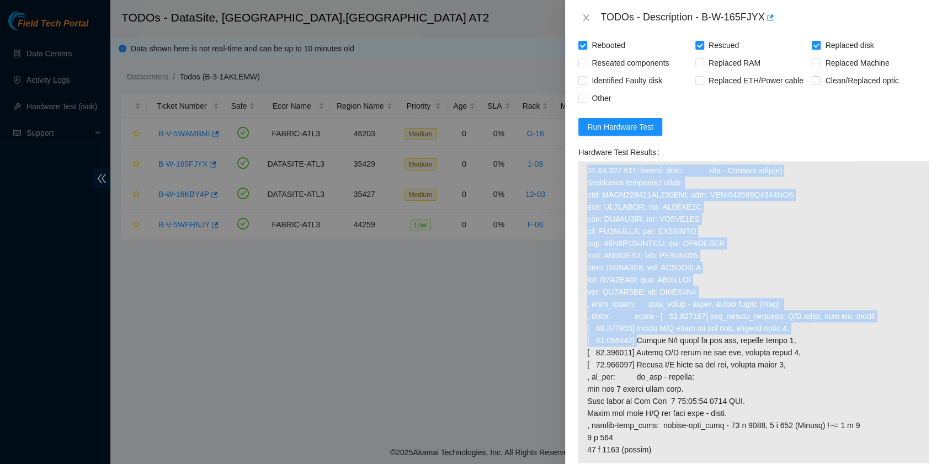
scroll to position [1055, 0]
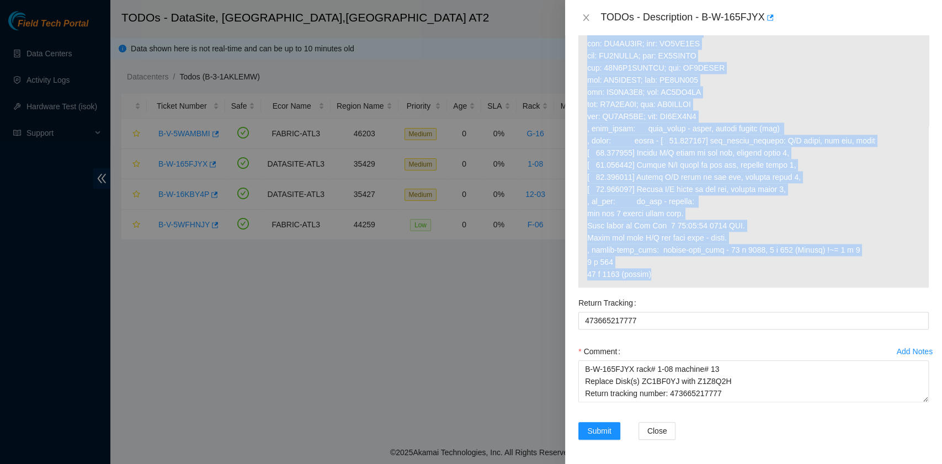
drag, startPoint x: 586, startPoint y: 213, endPoint x: 654, endPoint y: 274, distance: 91.1
click at [654, 274] on div at bounding box center [754, 137] width 351 height 302
copy tbody "23.11.228.199: failed: disk: disk - Missing disk(s) Currently responding disks:…"
click at [774, 205] on span at bounding box center [753, 135] width 333 height 292
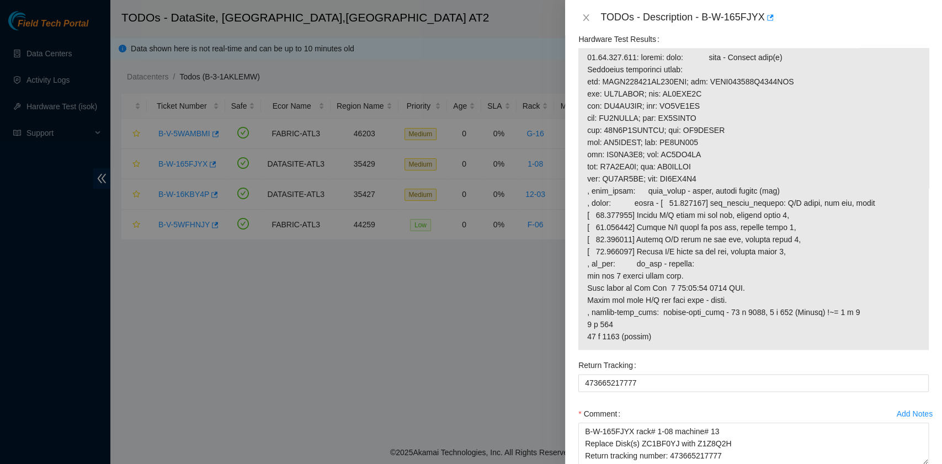
scroll to position [908, 0]
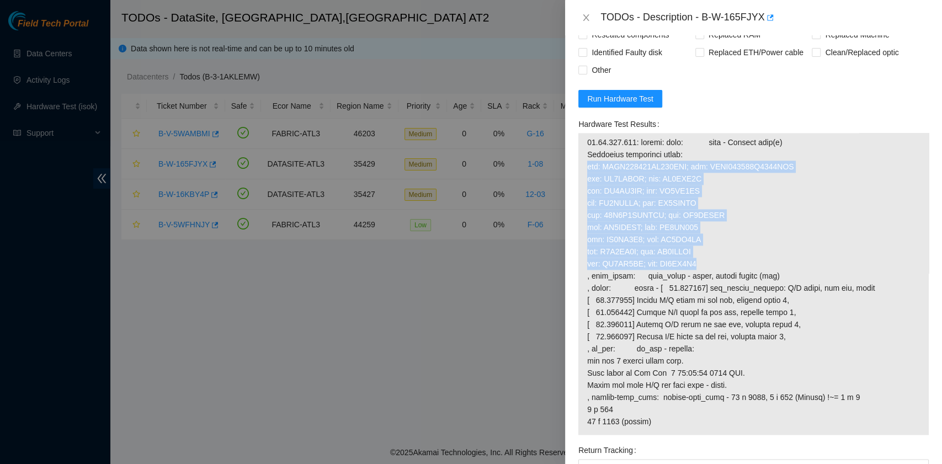
drag, startPoint x: 588, startPoint y: 167, endPoint x: 712, endPoint y: 258, distance: 154.1
click at [712, 258] on span at bounding box center [753, 282] width 333 height 292
copy span "sda: BTYF904606XC240AGN; sdb: BTYF904608Y0240AGN sdc: ZC1BENSY; sdd: ZC1BEA8R s…"
click at [636, 229] on span at bounding box center [753, 282] width 333 height 292
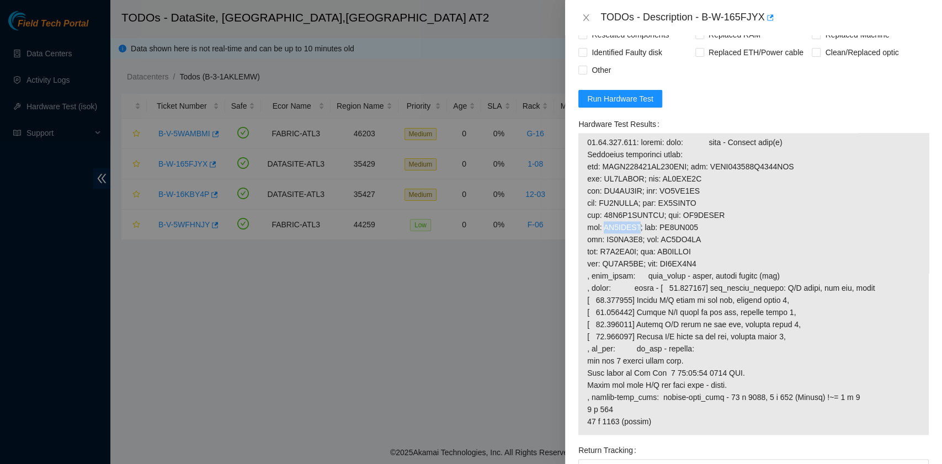
drag, startPoint x: 640, startPoint y: 225, endPoint x: 603, endPoint y: 226, distance: 37.0
click at [603, 226] on span at bounding box center [753, 282] width 333 height 292
copy span "ZC1BCXKX"
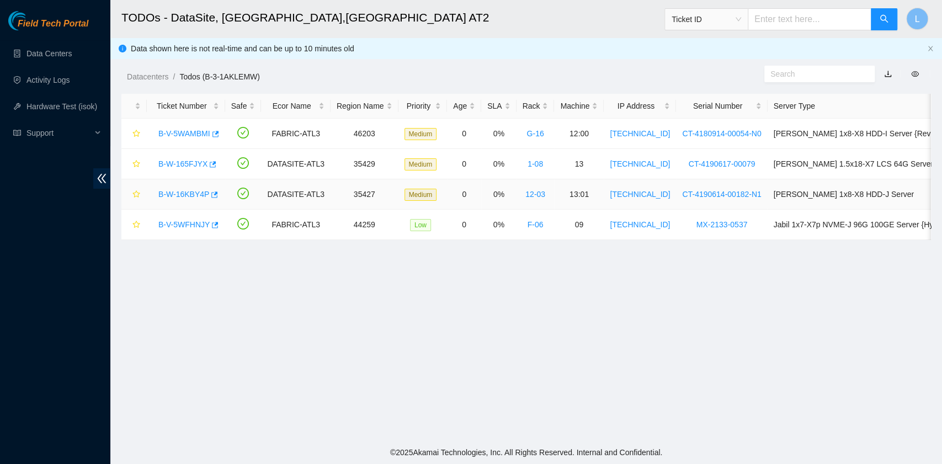
click at [198, 194] on link "B-W-16KBY4P" at bounding box center [183, 194] width 51 height 9
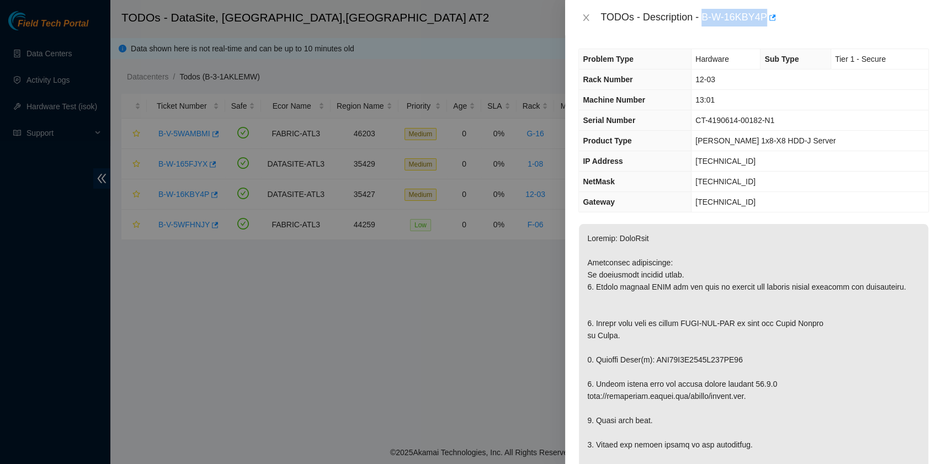
drag, startPoint x: 702, startPoint y: 15, endPoint x: 764, endPoint y: 20, distance: 61.4
click at [764, 20] on div "TODOs - Description - B-W-16KBY4P" at bounding box center [765, 18] width 329 height 18
copy div "B-W-16KBY4P"
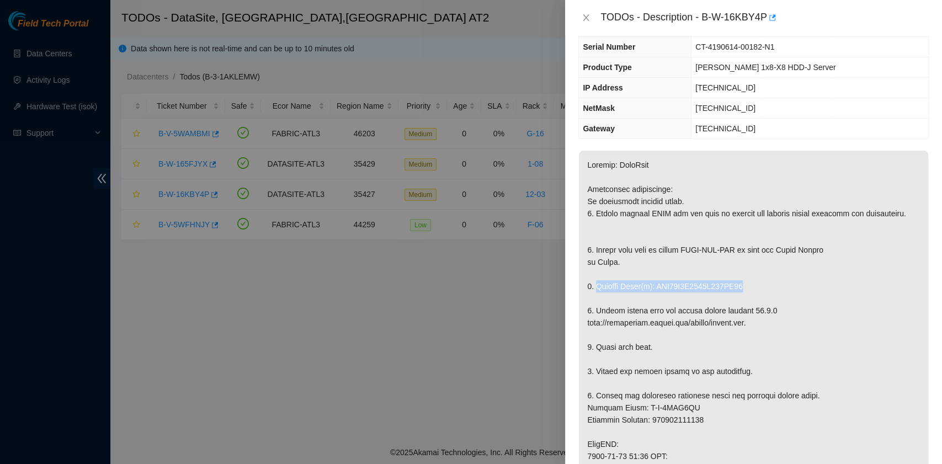
drag, startPoint x: 595, startPoint y: 297, endPoint x: 745, endPoint y: 297, distance: 150.2
click at [745, 297] on p at bounding box center [753, 451] width 349 height 600
copy p "Replace Drive(s): WFK28X7S0000E917CW38"
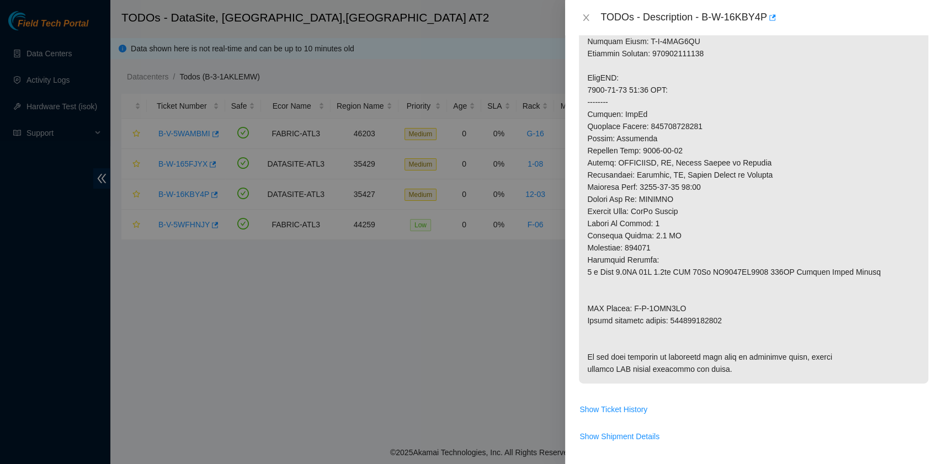
scroll to position [442, 0]
drag, startPoint x: 589, startPoint y: 329, endPoint x: 722, endPoint y: 329, distance: 133.6
click at [722, 329] on p at bounding box center [753, 82] width 349 height 600
copy p "Return tracking number: 473665218590"
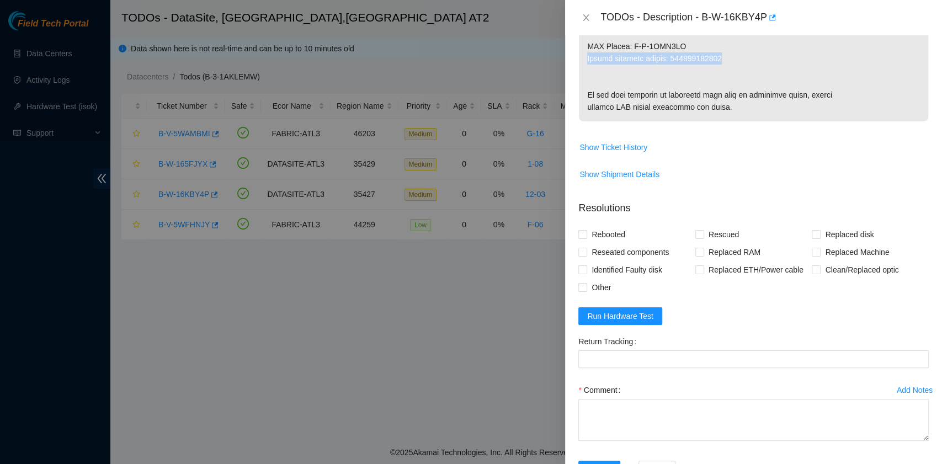
scroll to position [736, 0]
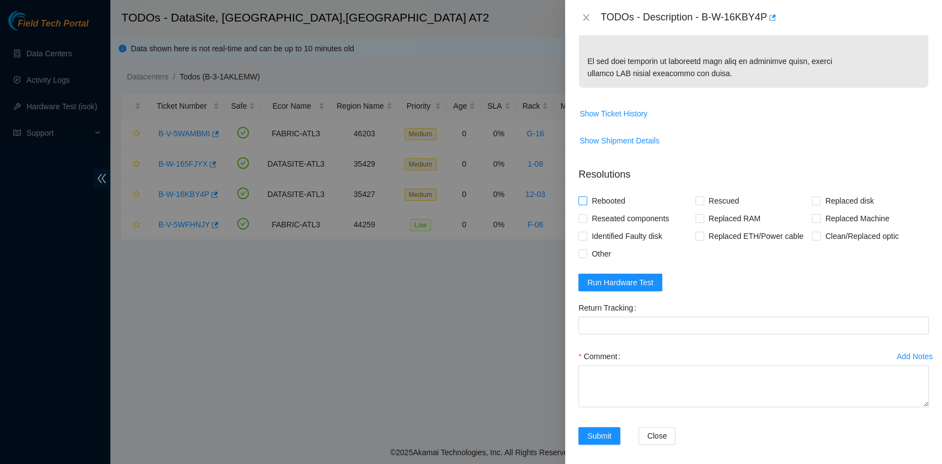
click at [611, 210] on span "Rebooted" at bounding box center [608, 201] width 43 height 18
click at [586, 204] on input "Rebooted" at bounding box center [583, 201] width 8 height 8
checkbox input "true"
click at [699, 204] on input "Rescued" at bounding box center [700, 201] width 8 height 8
checkbox input "true"
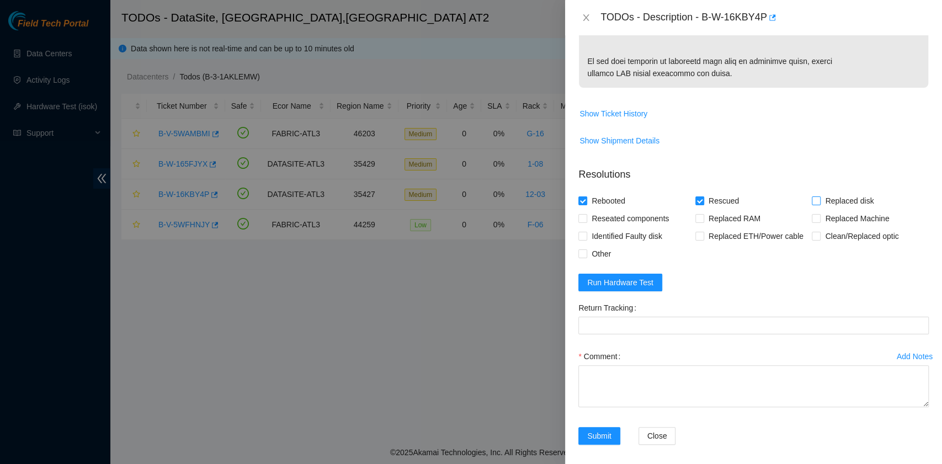
click at [813, 205] on span at bounding box center [816, 201] width 9 height 9
click at [813, 204] on input "Replaced disk" at bounding box center [816, 201] width 8 height 8
checkbox input "true"
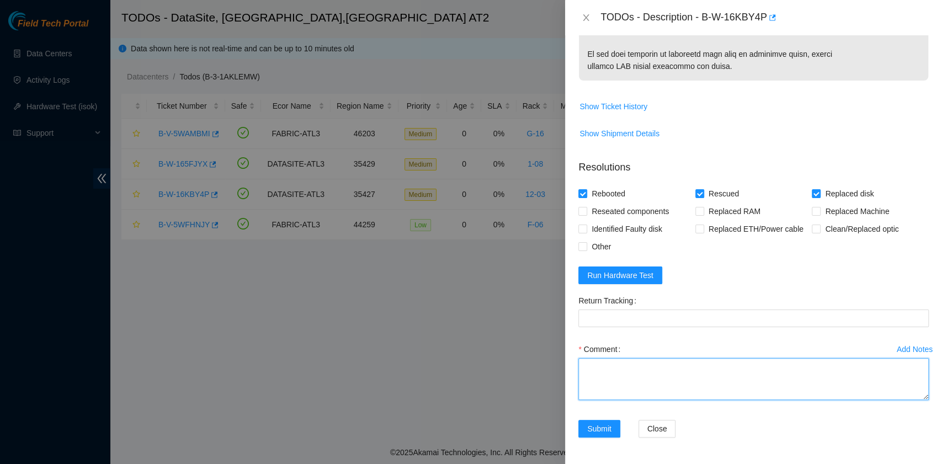
click at [637, 364] on textarea "Comment" at bounding box center [754, 379] width 351 height 42
paste textarea "B-W-16KBY4P rack# 12:03 machine# 13:01 Replace Drive(s): WFK28X7S0000E917CW38 w…"
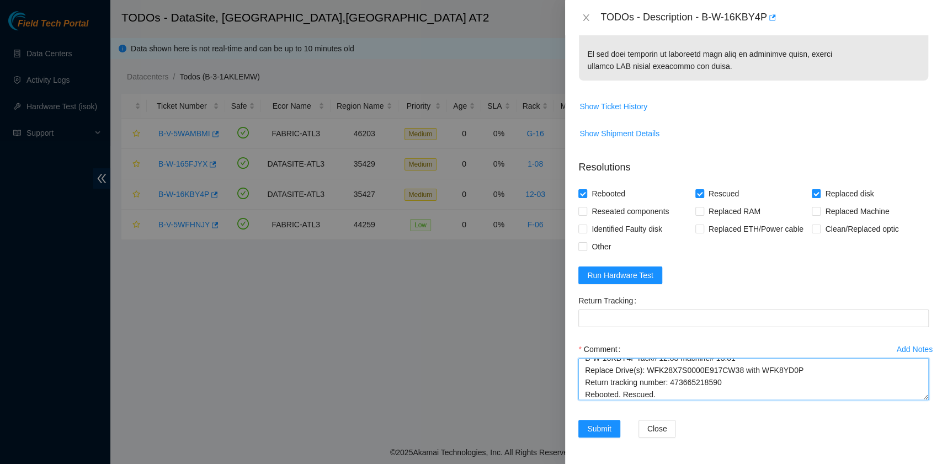
scroll to position [21, 0]
drag, startPoint x: 725, startPoint y: 373, endPoint x: 671, endPoint y: 373, distance: 54.7
click at [671, 373] on textarea "B-W-16KBY4P rack# 12:03 machine# 13:01 Replace Drive(s): WFK28X7S0000E917CW38 w…" at bounding box center [754, 379] width 351 height 42
type textarea "B-W-16KBY4P rack# 12:03 machine# 13:01 Replace Drive(s): WFK28X7S0000E917CW38 w…"
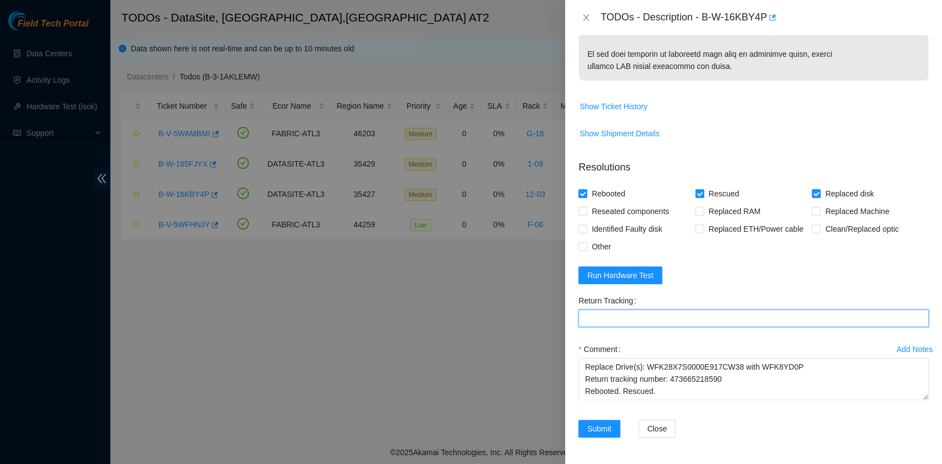
click at [664, 321] on Tracking "Return Tracking" at bounding box center [754, 319] width 351 height 18
paste Tracking "473665218590"
type Tracking "473665218590"
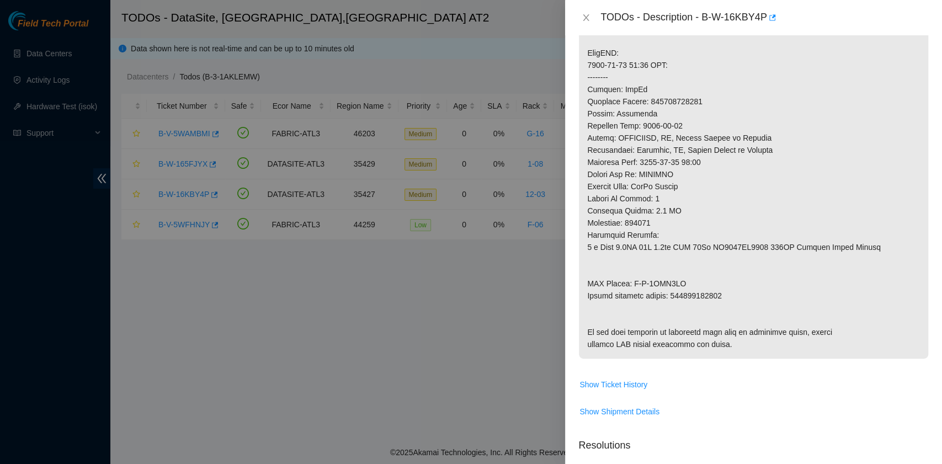
scroll to position [802, 0]
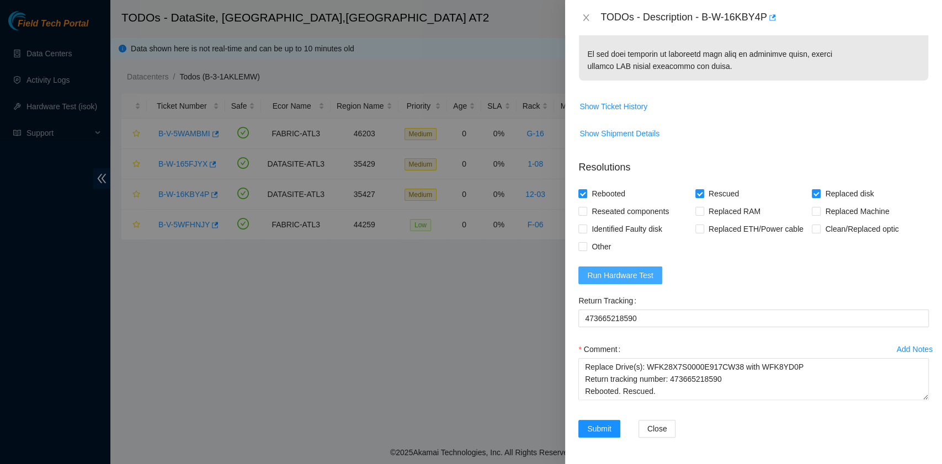
click at [641, 276] on span "Run Hardware Test" at bounding box center [620, 275] width 66 height 12
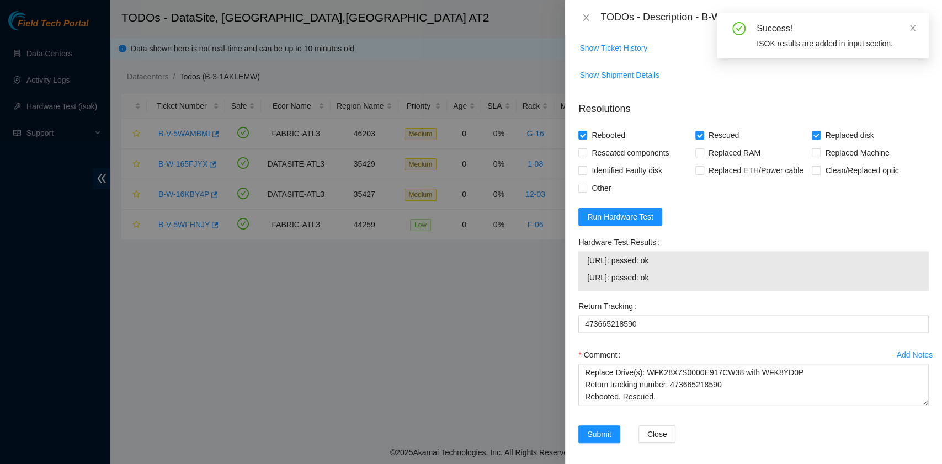
drag, startPoint x: 684, startPoint y: 341, endPoint x: 584, endPoint y: 332, distance: 100.3
click at [584, 291] on div "[URL]: passed: ok [URL]: passed: ok" at bounding box center [754, 271] width 351 height 40
copy tbody "[URL]: passed: ok [URL]: passed: ok"
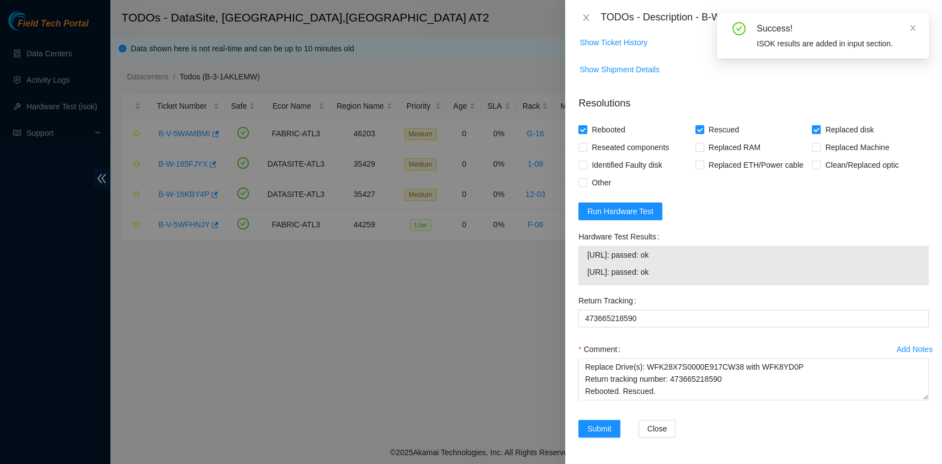
scroll to position [866, 0]
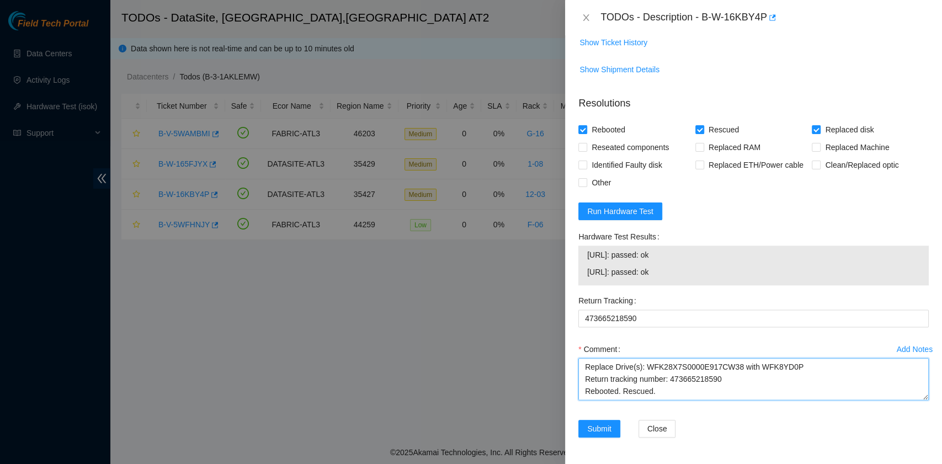
click at [637, 393] on textarea "B-W-16KBY4P rack# 12:03 machine# 13:01 Replace Drive(s): WFK28X7S0000E917CW38 w…" at bounding box center [754, 379] width 351 height 42
paste textarea "[URL]: passed: ok [URL]: passed: ok"
type textarea "B-W-16KBY4P rack# 12:03 machine# 13:01 Replace Drive(s): WFK28X7S0000E917CW38 w…"
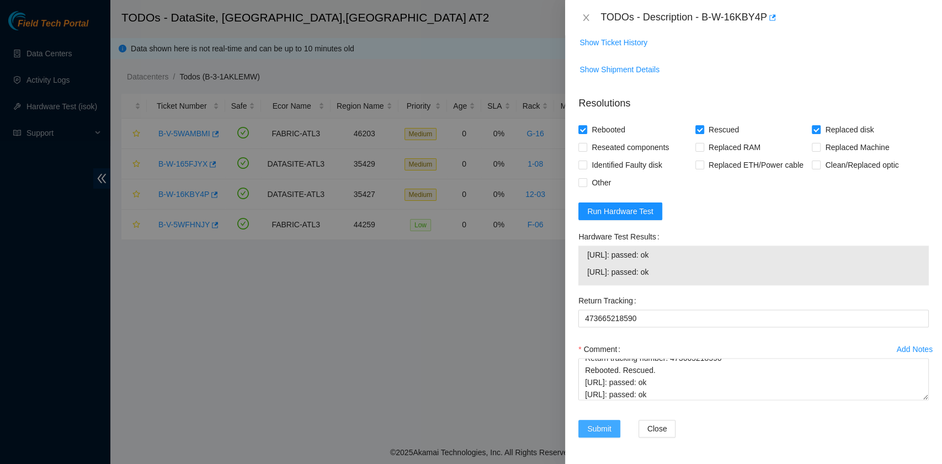
click at [603, 428] on span "Submit" at bounding box center [599, 429] width 24 height 12
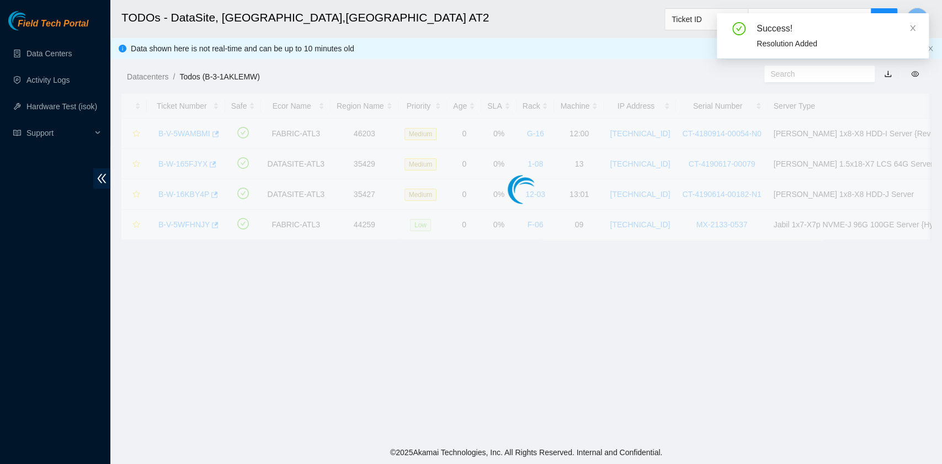
scroll to position [250, 0]
